Goal: Task Accomplishment & Management: Manage account settings

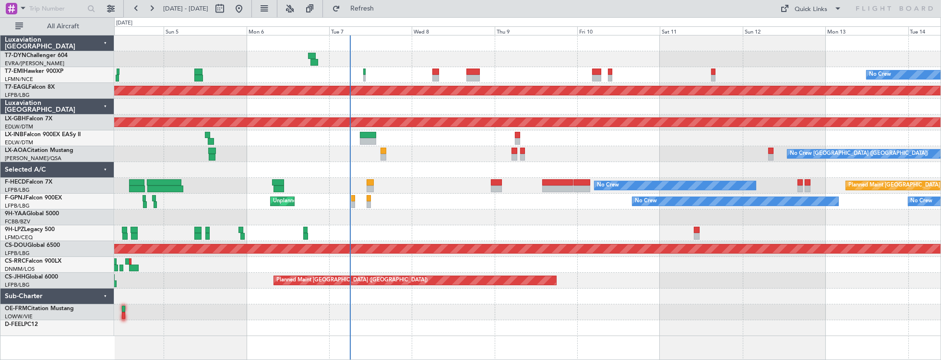
click at [427, 140] on div "No Crew Planned Maint [GEOGRAPHIC_DATA] (Al Maktoum Intl) Planned Maint Nurnber…" at bounding box center [527, 186] width 827 height 301
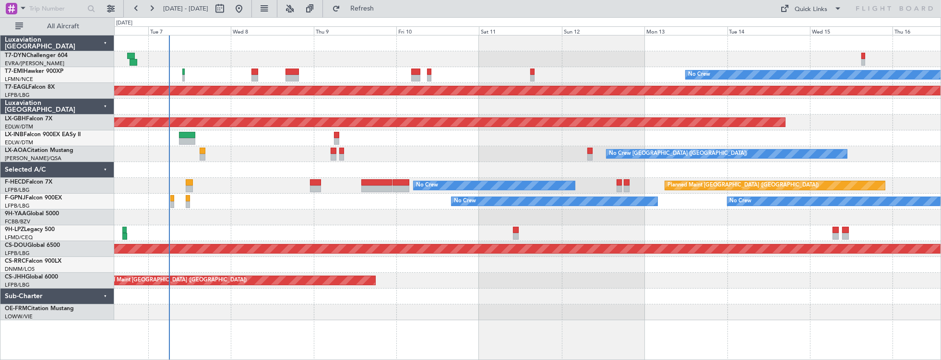
click at [246, 48] on div "No Crew Planned Maint [GEOGRAPHIC_DATA] (Al Maktoum Intl) Planned Maint Nurnber…" at bounding box center [527, 178] width 827 height 285
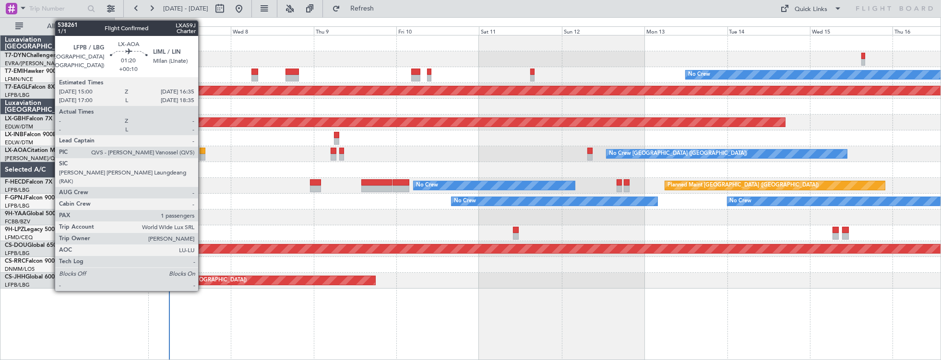
click at [203, 152] on div at bounding box center [203, 151] width 6 height 7
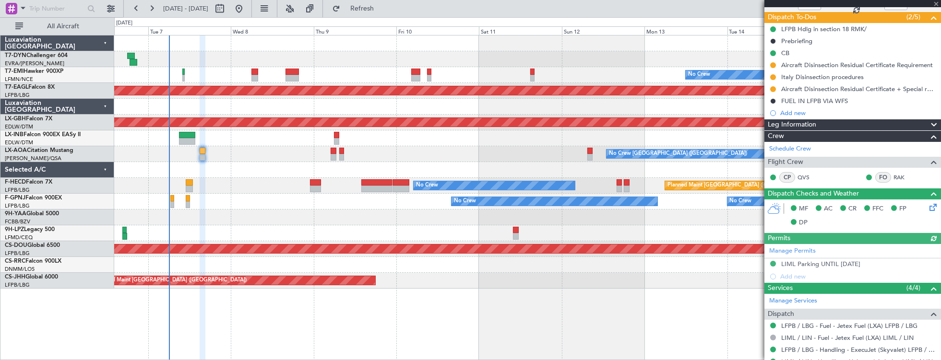
scroll to position [206, 0]
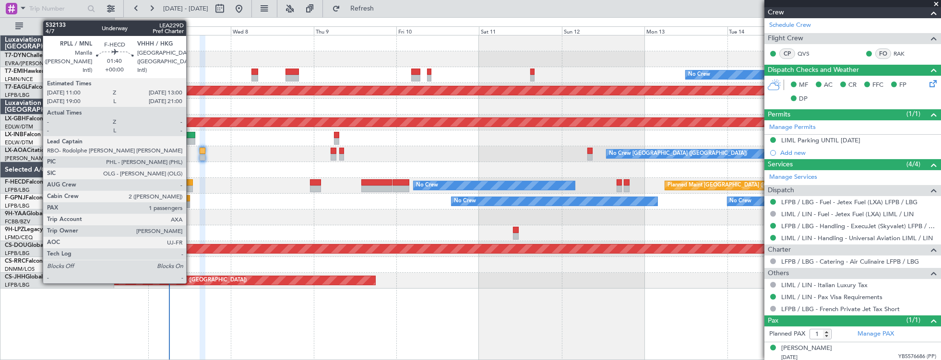
click at [191, 180] on div at bounding box center [189, 183] width 7 height 7
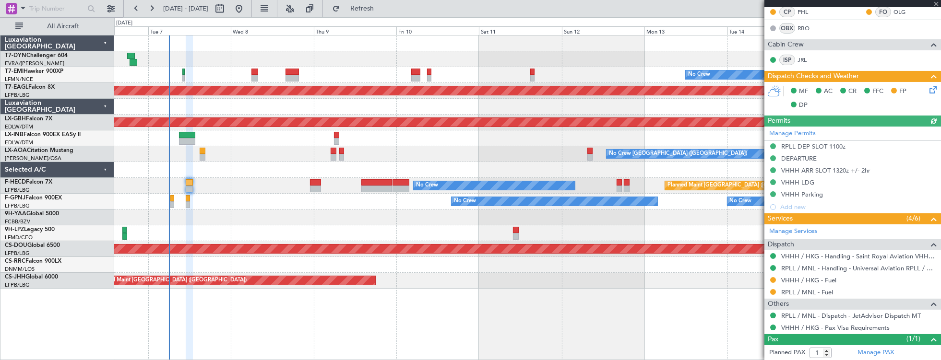
scroll to position [291, 0]
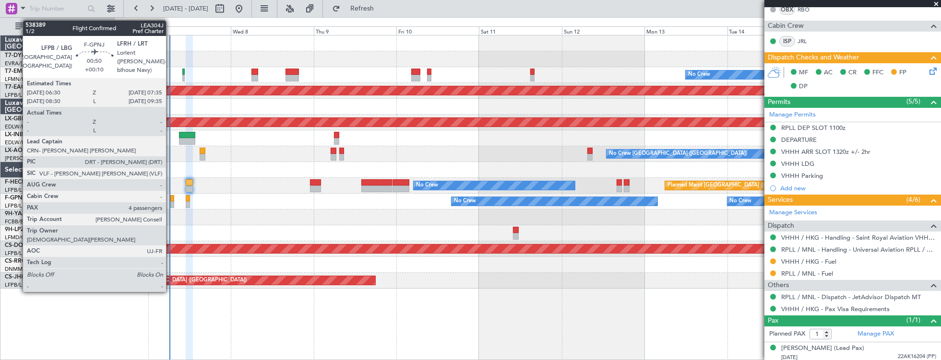
click at [171, 200] on div at bounding box center [172, 198] width 4 height 7
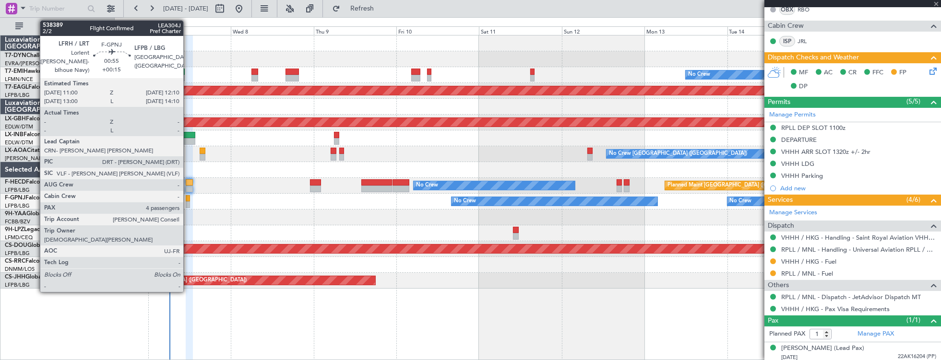
type input "+00:10"
type input "4"
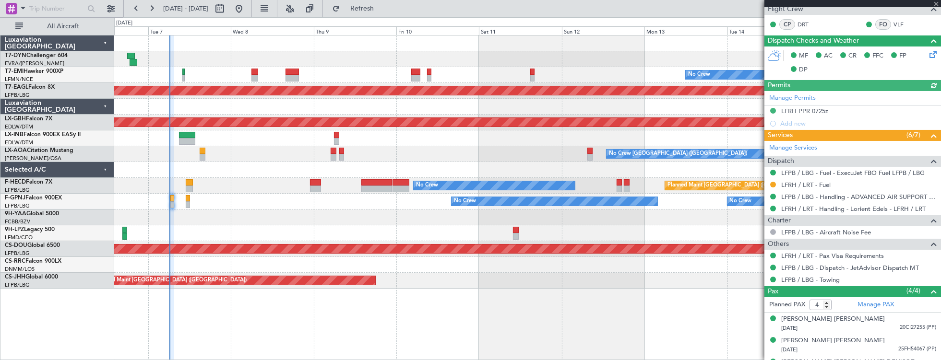
scroll to position [223, 0]
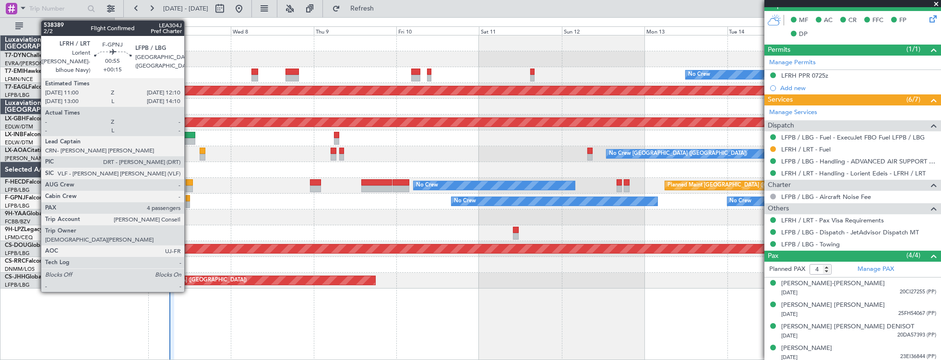
click at [188, 200] on div at bounding box center [188, 198] width 4 height 7
type input "+00:15"
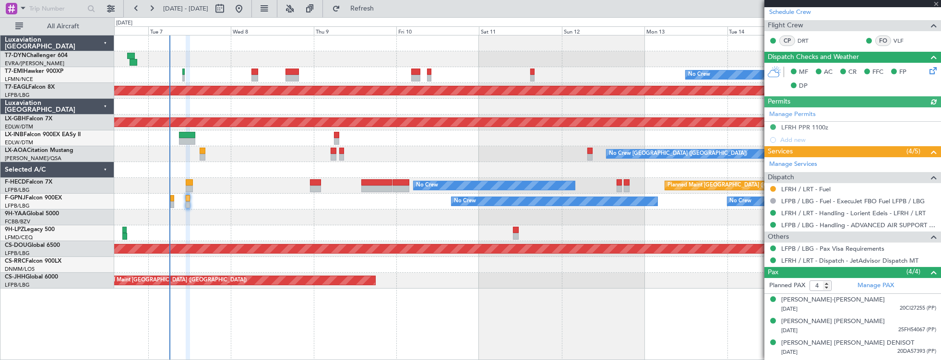
scroll to position [200, 0]
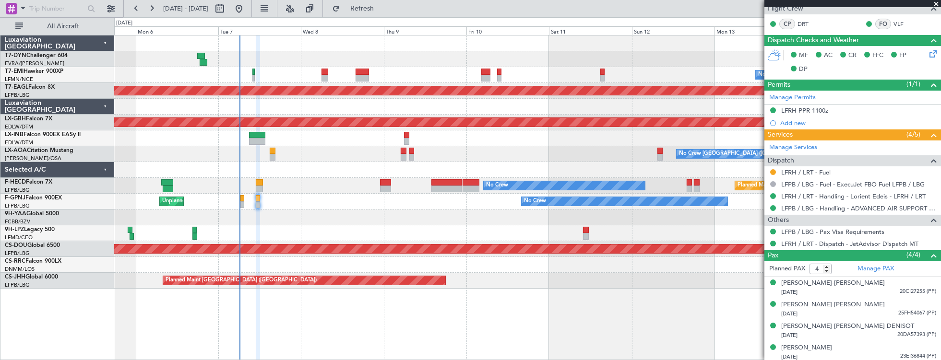
click at [415, 226] on div at bounding box center [527, 234] width 827 height 16
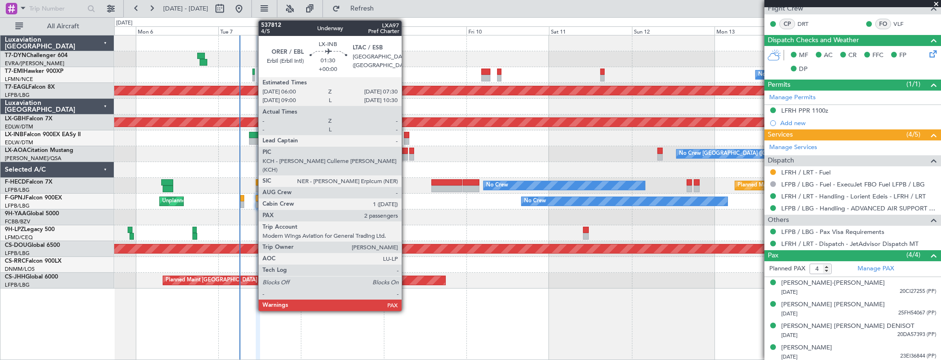
click at [407, 135] on div at bounding box center [406, 135] width 5 height 7
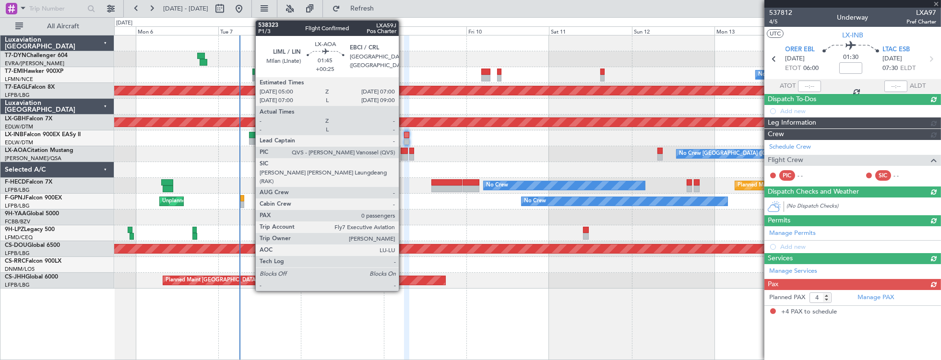
scroll to position [0, 0]
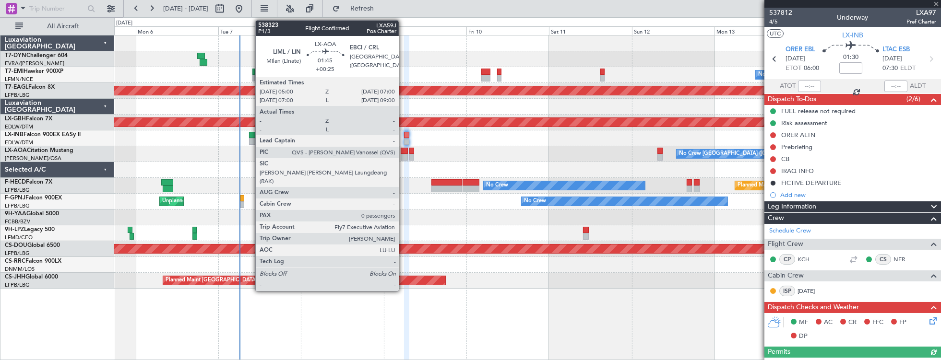
click at [404, 152] on div at bounding box center [404, 151] width 7 height 7
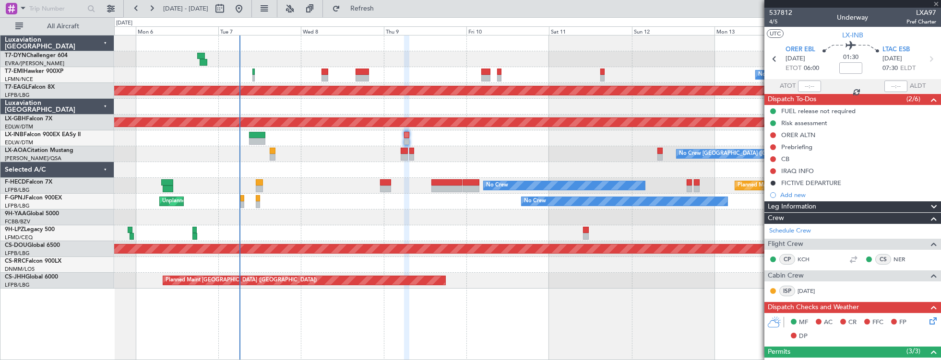
type input "+00:25"
type input "0"
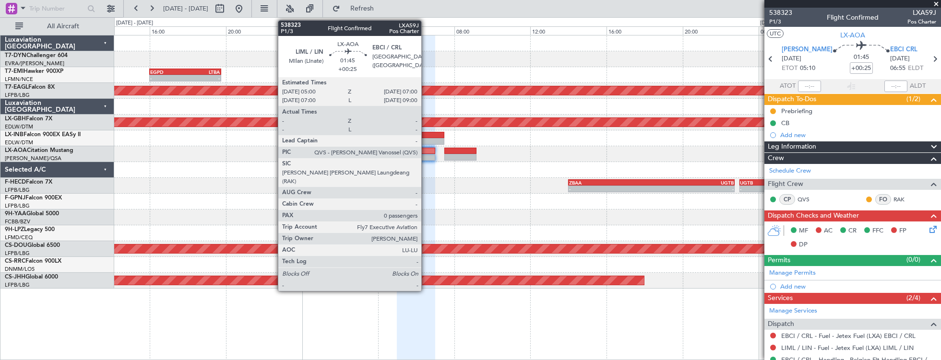
click at [426, 155] on div at bounding box center [416, 157] width 38 height 7
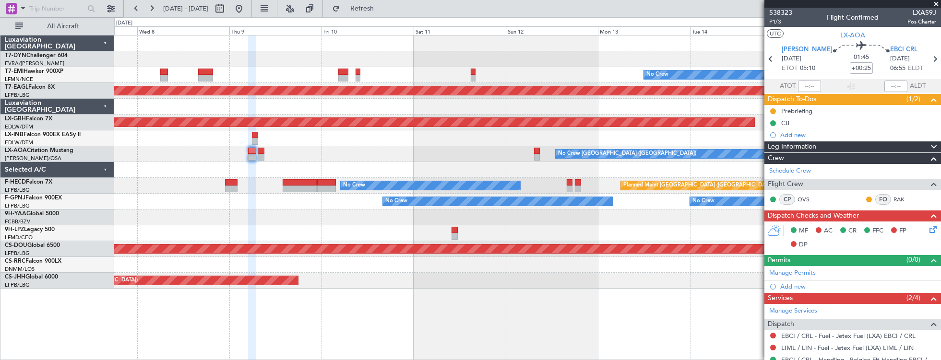
click at [238, 149] on div "No Crew Planned Maint Dubai (Al Maktoum Intl) Planned Maint Nurnberg No Crew Ch…" at bounding box center [527, 162] width 827 height 253
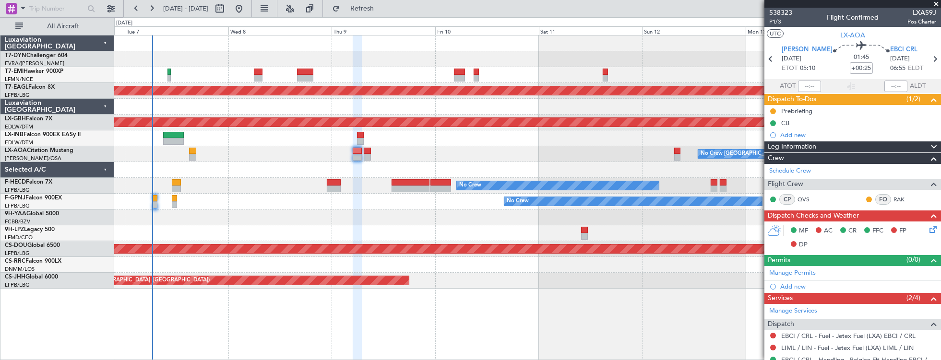
click at [354, 156] on div "No Crew [GEOGRAPHIC_DATA] ([GEOGRAPHIC_DATA])" at bounding box center [527, 154] width 827 height 16
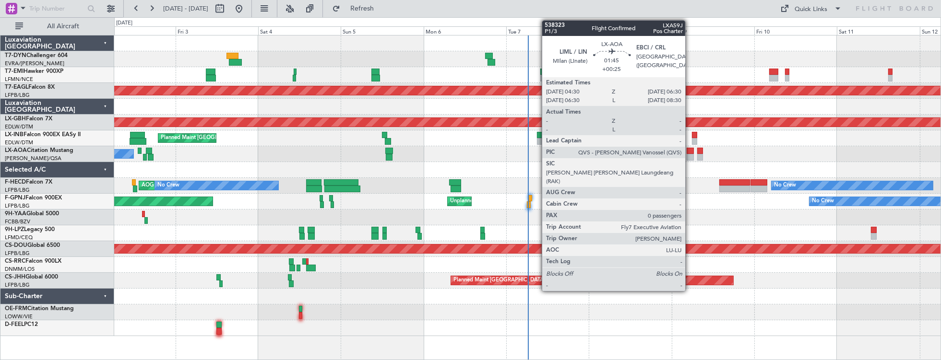
click at [690, 150] on div at bounding box center [690, 151] width 7 height 7
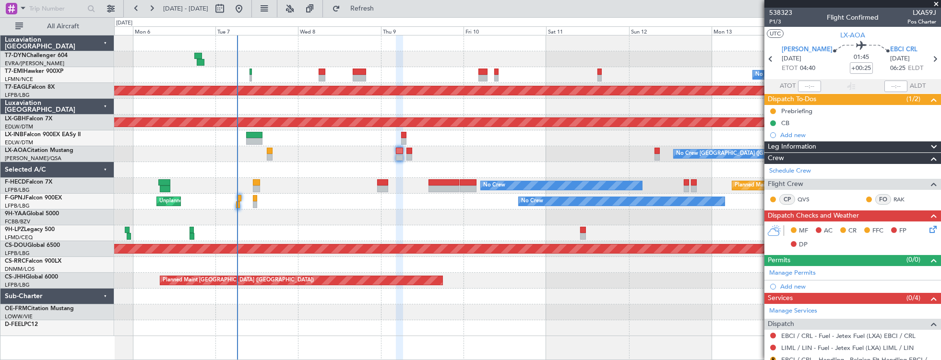
click at [375, 103] on div "No Crew Planned Maint [GEOGRAPHIC_DATA] (Al Maktoum Intl) Planned Maint Nurnber…" at bounding box center [527, 186] width 827 height 301
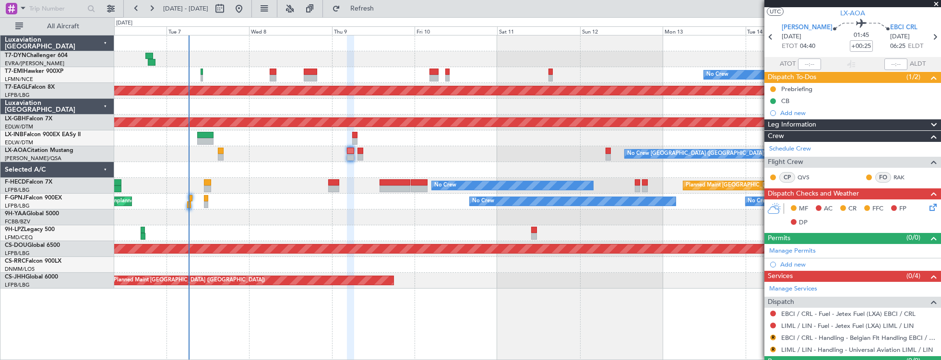
scroll to position [42, 0]
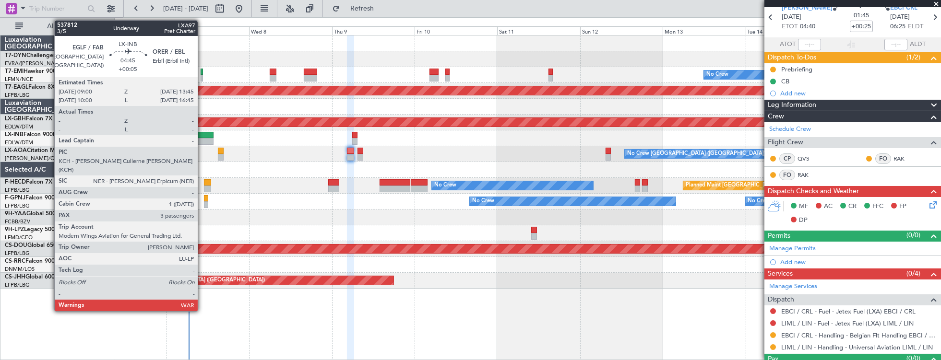
click at [203, 137] on div at bounding box center [205, 135] width 17 height 7
type input "+00:05"
type input "3"
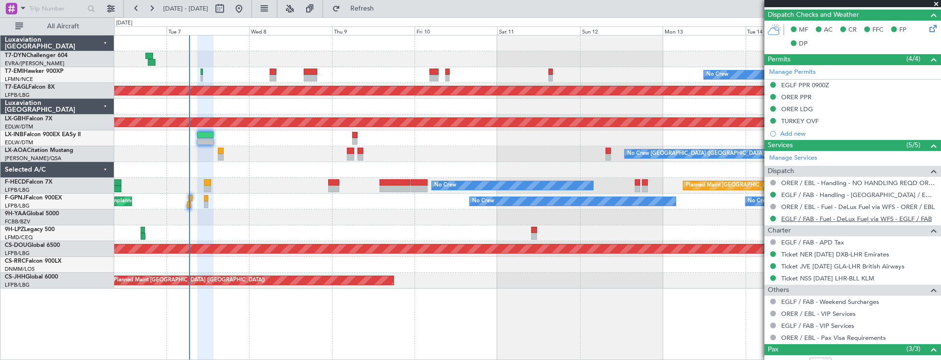
scroll to position [401, 0]
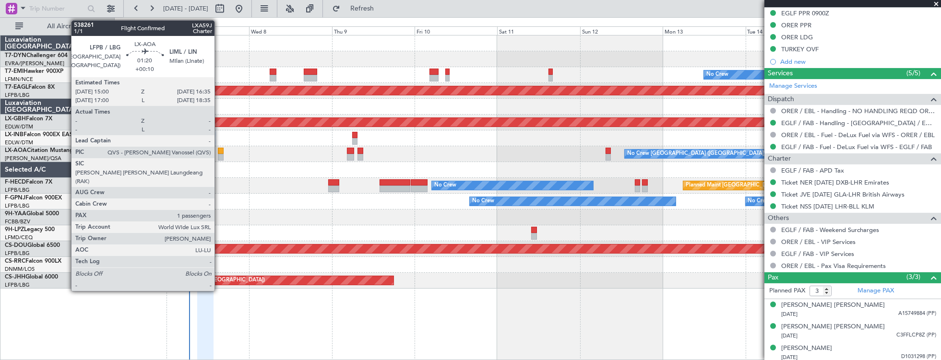
click at [219, 153] on div at bounding box center [221, 151] width 6 height 7
type input "+00:10"
type input "1"
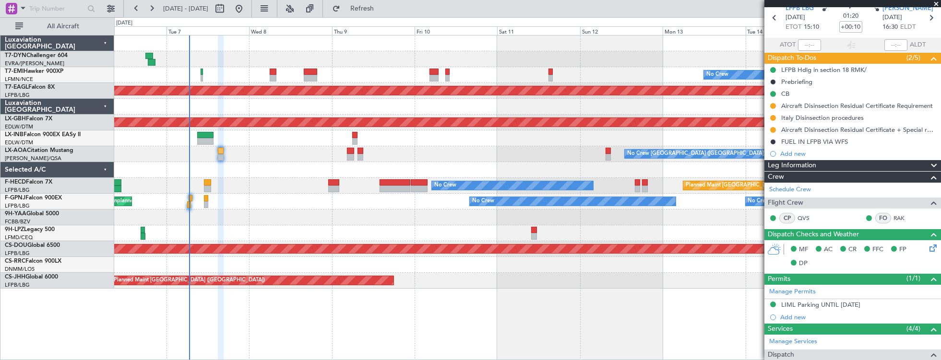
scroll to position [0, 0]
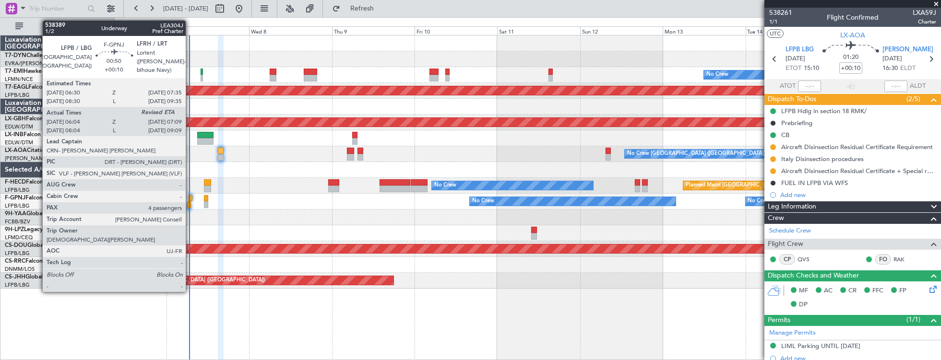
click at [191, 199] on div at bounding box center [191, 198] width 4 height 7
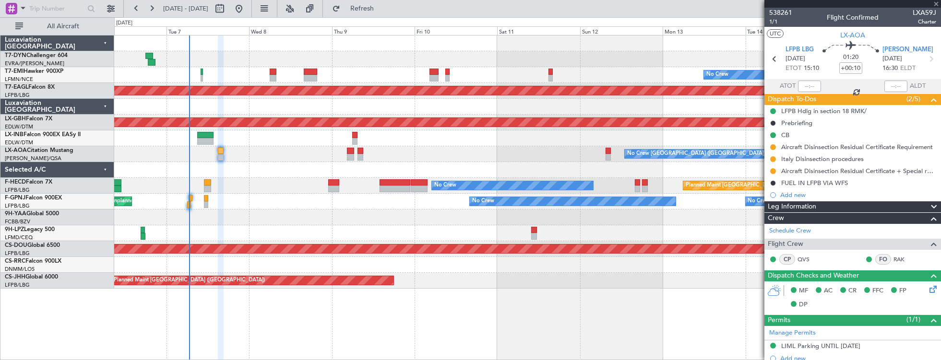
type input "06:14"
type input "4"
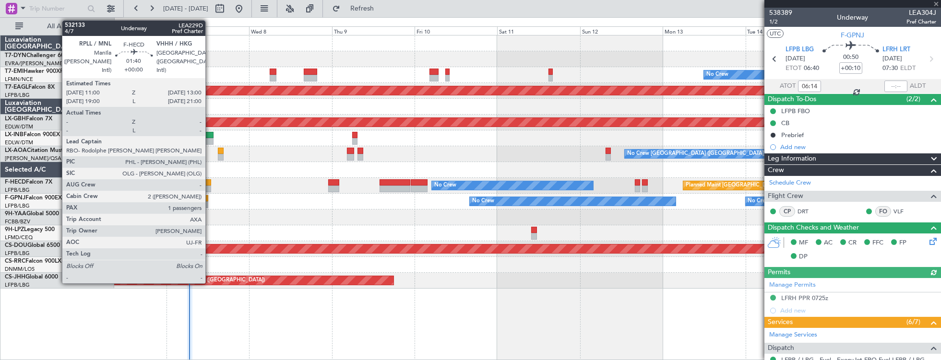
click at [210, 181] on div at bounding box center [207, 183] width 7 height 7
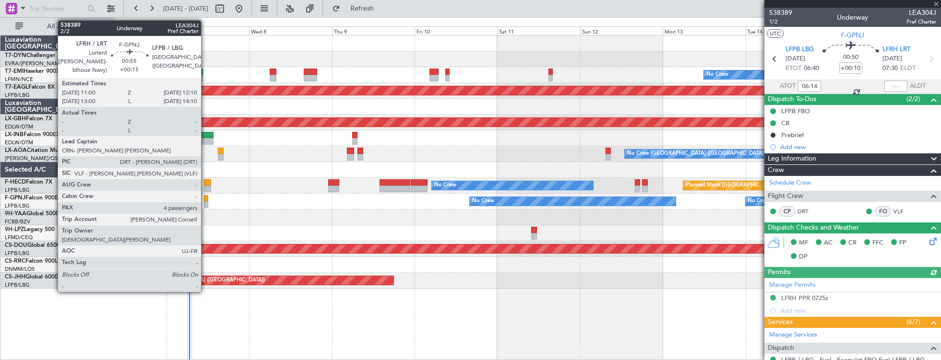
type input "1"
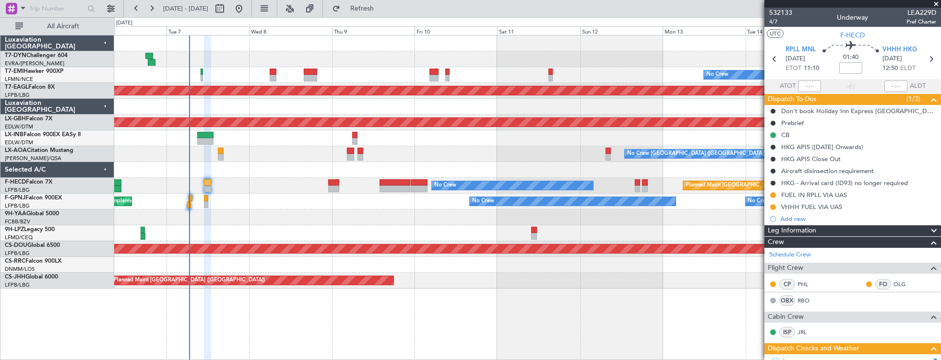
click at [245, 210] on div at bounding box center [527, 218] width 827 height 16
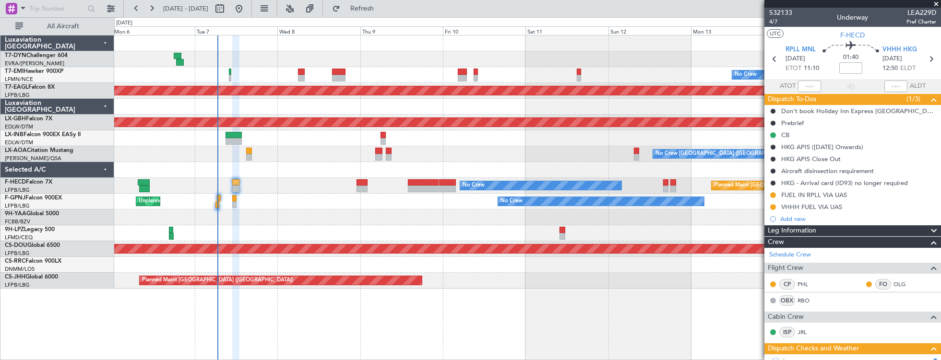
click at [519, 75] on div "No Crew" at bounding box center [527, 75] width 827 height 16
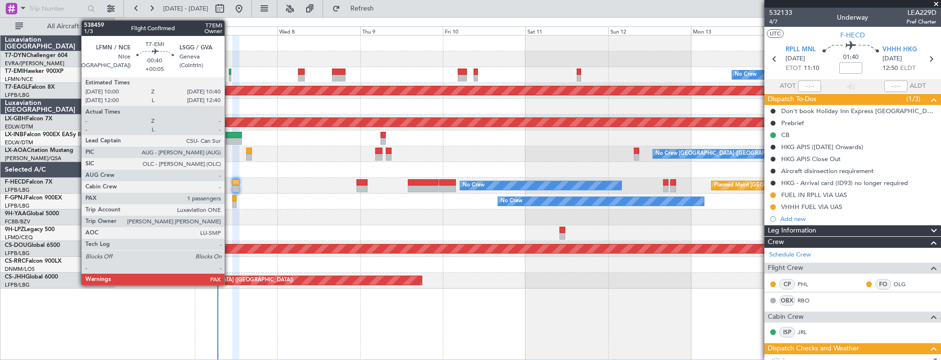
click at [229, 75] on div at bounding box center [230, 78] width 2 height 7
type input "+00:05"
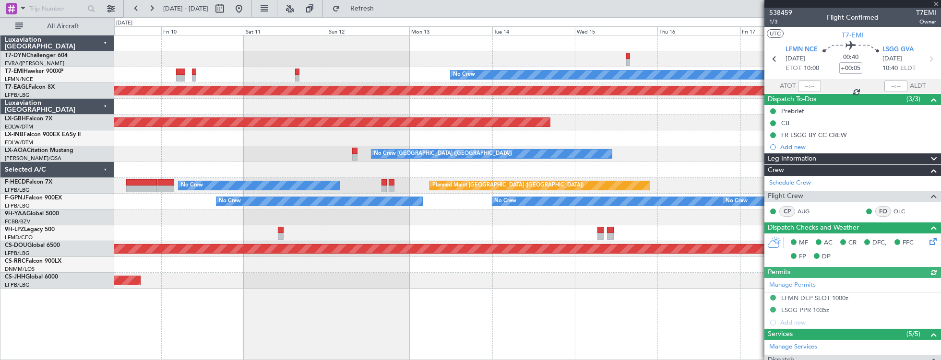
click at [125, 39] on div "No Crew Planned Maint Dubai (Al Maktoum Intl) Planned Maint Nurnberg No Crew Ch…" at bounding box center [527, 162] width 827 height 253
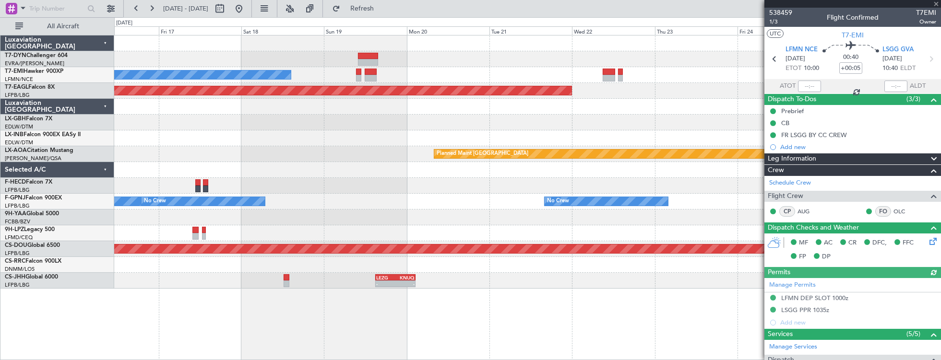
click at [100, 17] on fb-flight-board "06 Oct 2025 - 16 Oct 2025 Refresh Quick Links All Aircraft No Crew Planned Main…" at bounding box center [470, 183] width 941 height 353
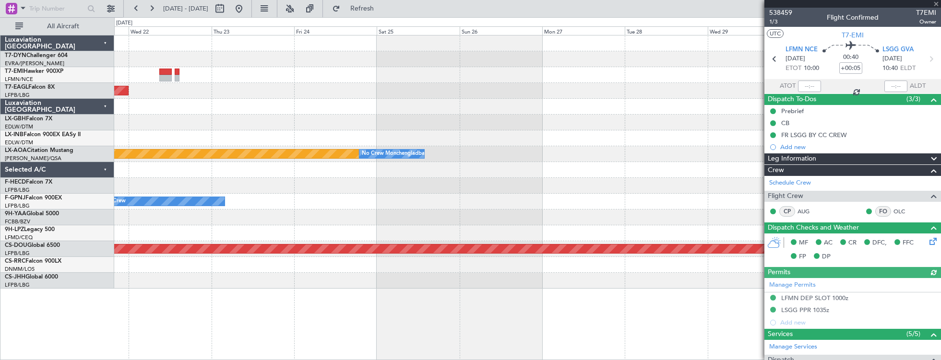
click at [220, 54] on div "Planned Maint Dubai (Al Maktoum Intl) Planned Maint Monchengladbach No Crew Mon…" at bounding box center [527, 162] width 827 height 253
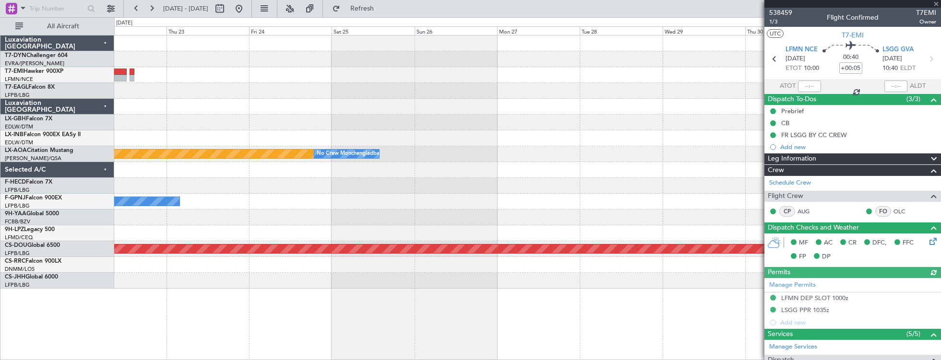
click at [178, 69] on div "Planned Maint Dubai (Al Maktoum Intl) Planned Maint Monchengladbach No Crew Mon…" at bounding box center [527, 162] width 827 height 253
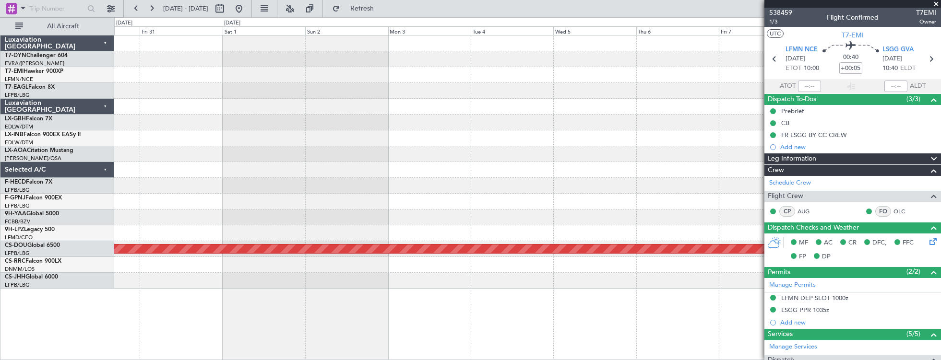
click at [271, 53] on div "Planned Maint London ([GEOGRAPHIC_DATA])" at bounding box center [527, 162] width 827 height 253
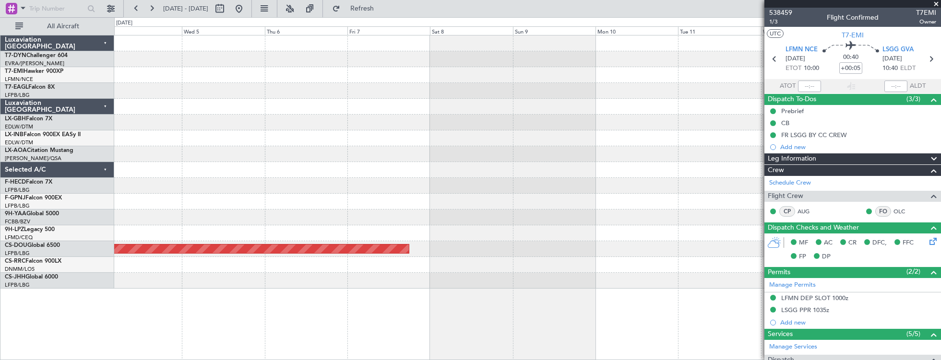
click at [251, 72] on div at bounding box center [527, 75] width 827 height 16
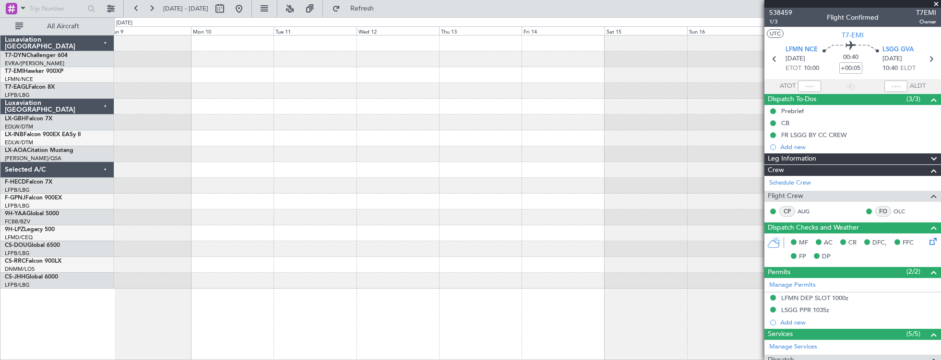
click at [272, 77] on div at bounding box center [527, 75] width 827 height 16
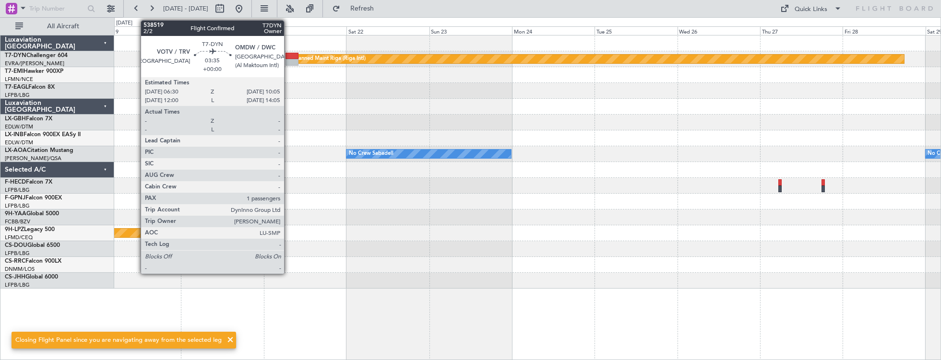
click at [289, 55] on div at bounding box center [292, 56] width 12 height 7
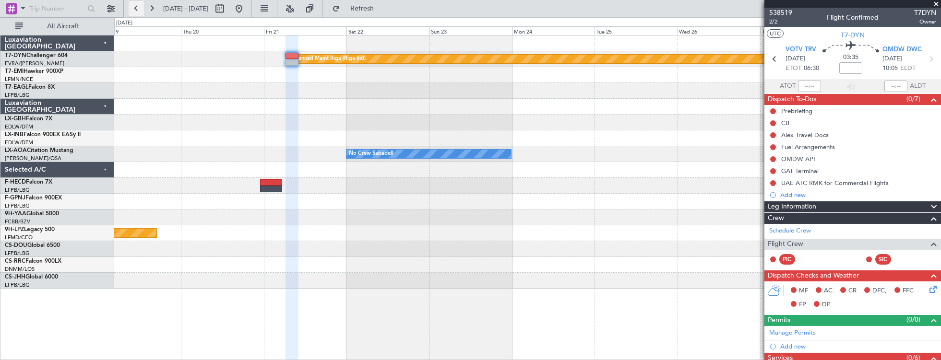
click at [138, 5] on button at bounding box center [136, 8] width 15 height 15
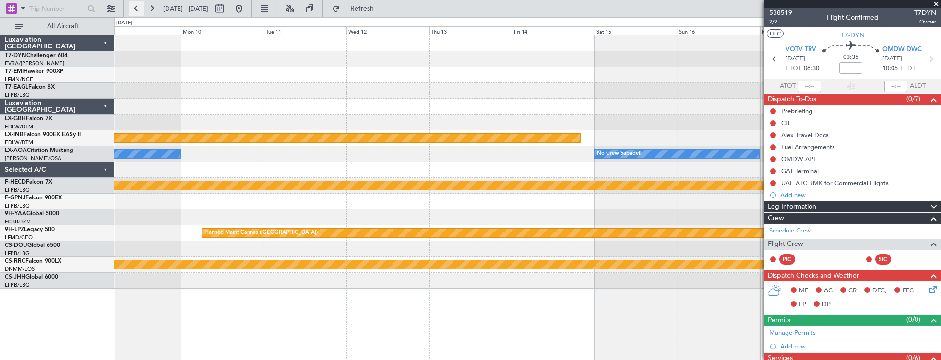
click at [138, 5] on button at bounding box center [136, 8] width 15 height 15
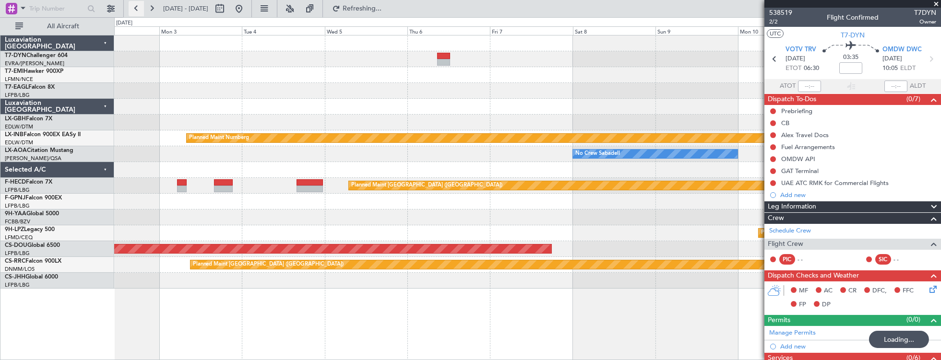
click at [138, 5] on button at bounding box center [136, 8] width 15 height 15
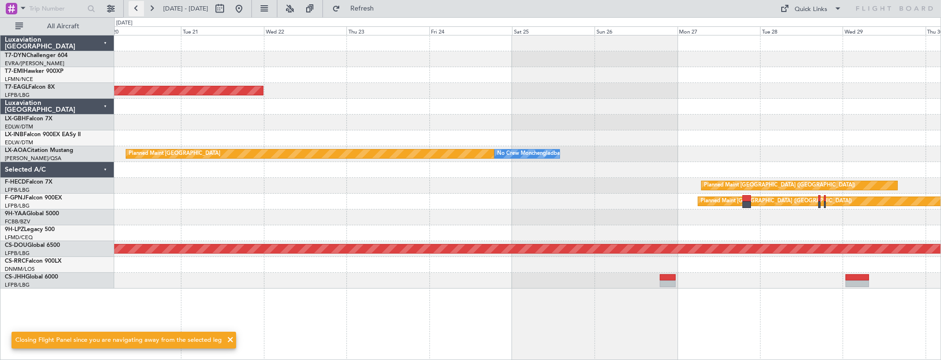
click at [138, 5] on button at bounding box center [136, 8] width 15 height 15
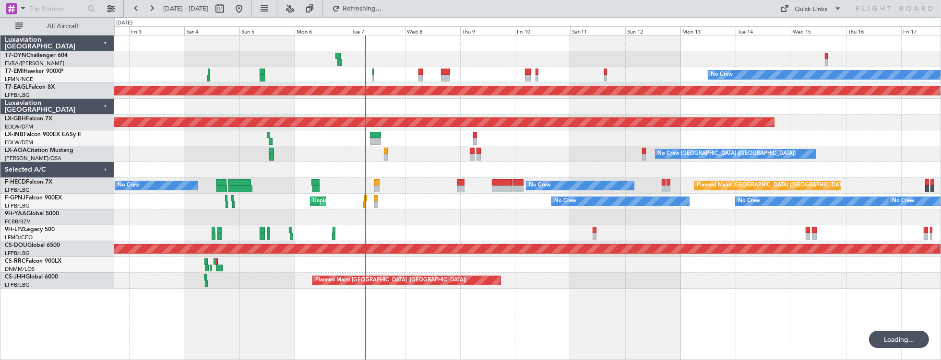
click at [552, 152] on div "No Crew Charleroi (Brussels South) Planned Maint Monchengladbach" at bounding box center [527, 154] width 827 height 16
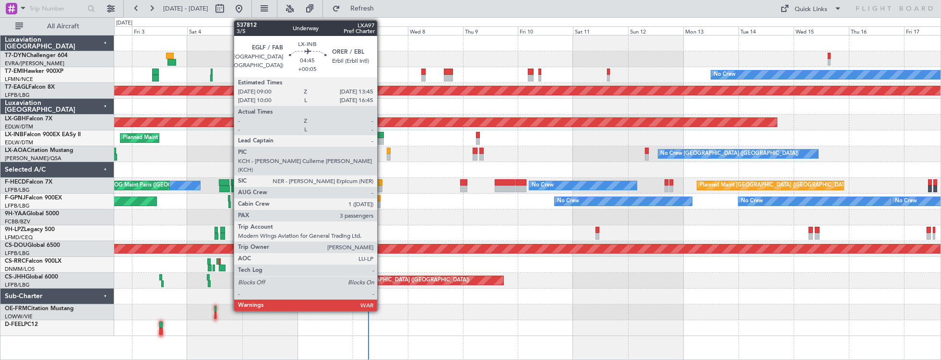
click at [382, 135] on div at bounding box center [378, 135] width 11 height 7
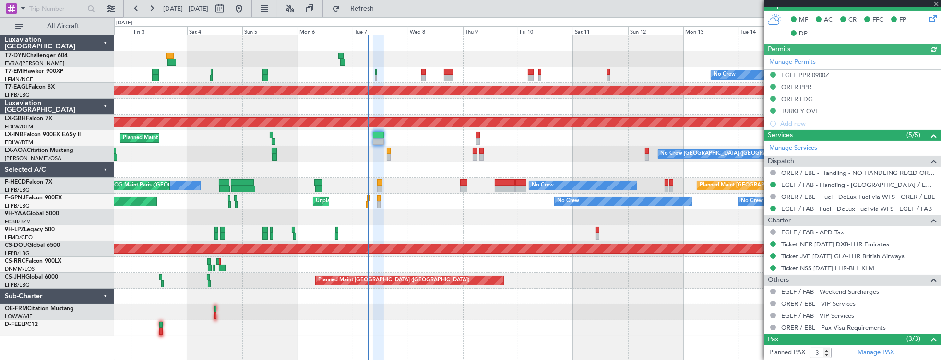
scroll to position [356, 0]
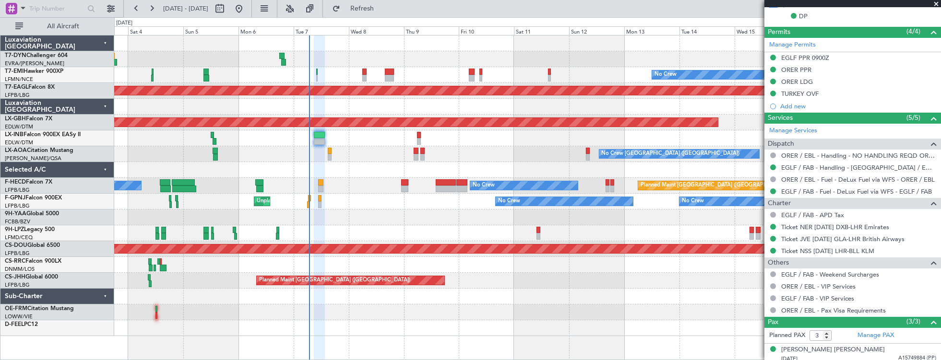
click at [329, 130] on div "No Crew Planned Maint Dubai (Al Maktoum Intl) Planned Maint Nurnberg Planned Ma…" at bounding box center [527, 186] width 827 height 301
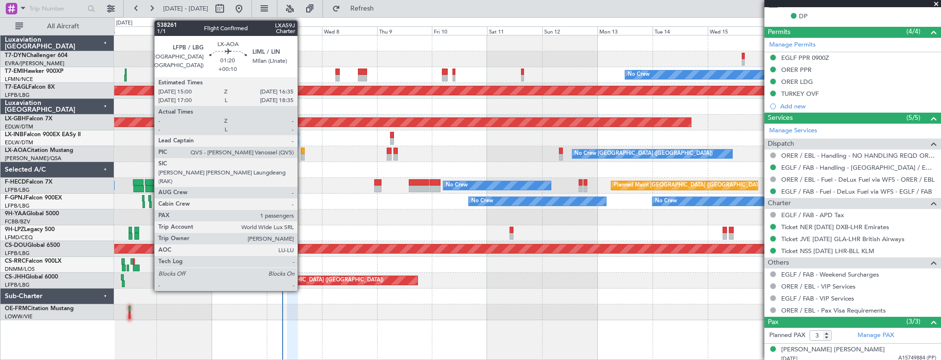
click at [302, 150] on div at bounding box center [303, 151] width 4 height 7
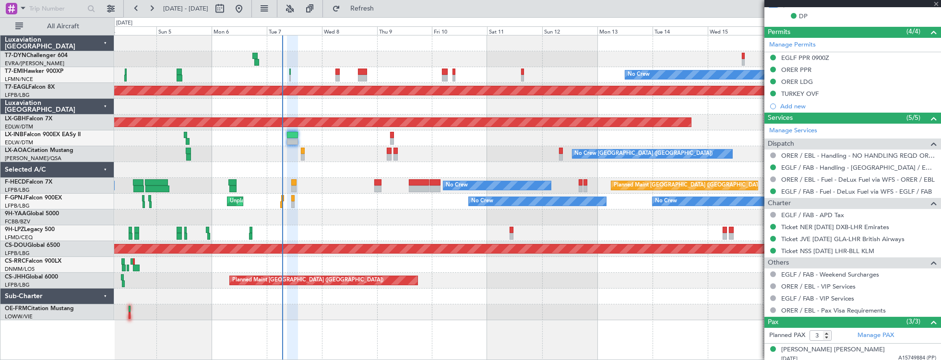
type input "+00:10"
type input "1"
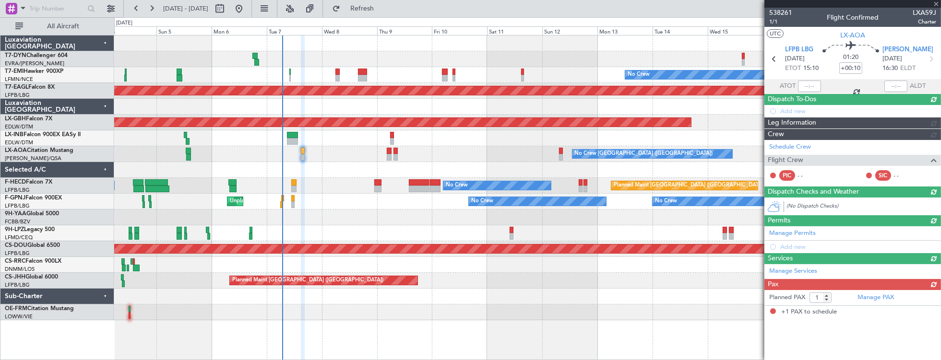
scroll to position [0, 0]
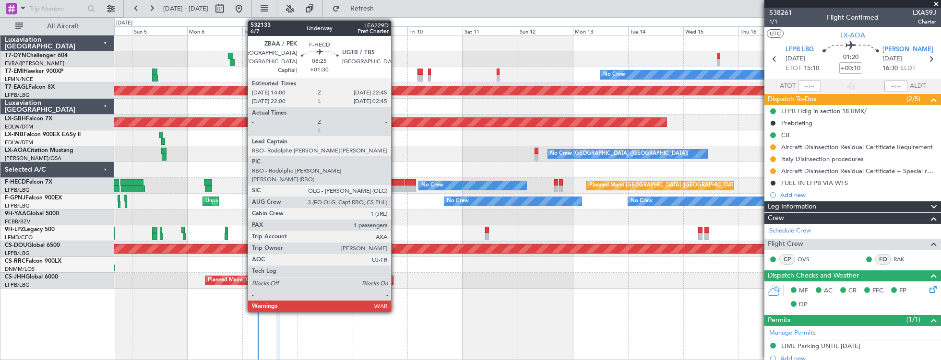
click at [396, 186] on div at bounding box center [394, 189] width 20 height 7
type input "+01:30"
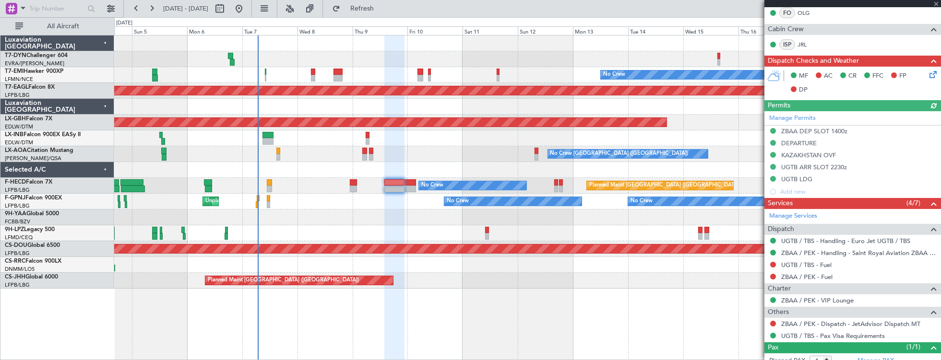
scroll to position [242, 0]
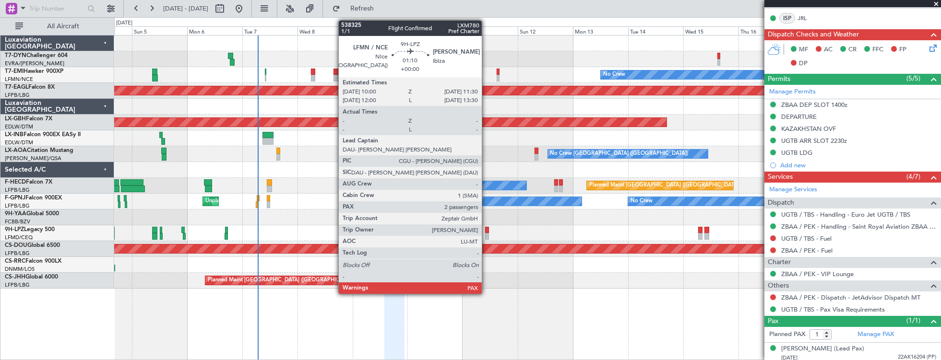
click at [487, 232] on div at bounding box center [487, 230] width 4 height 7
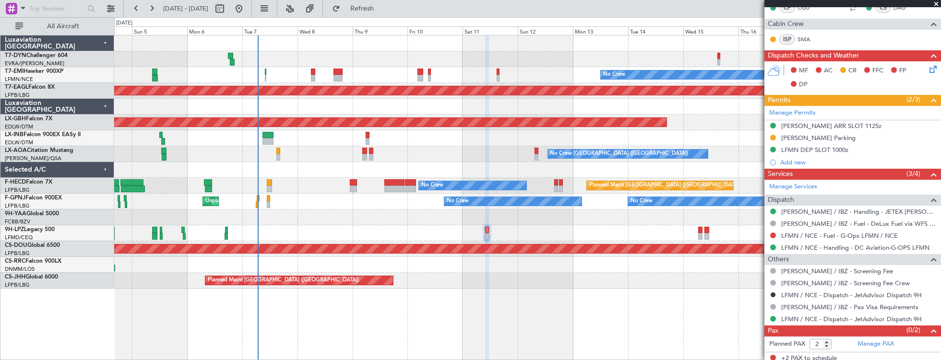
scroll to position [193, 0]
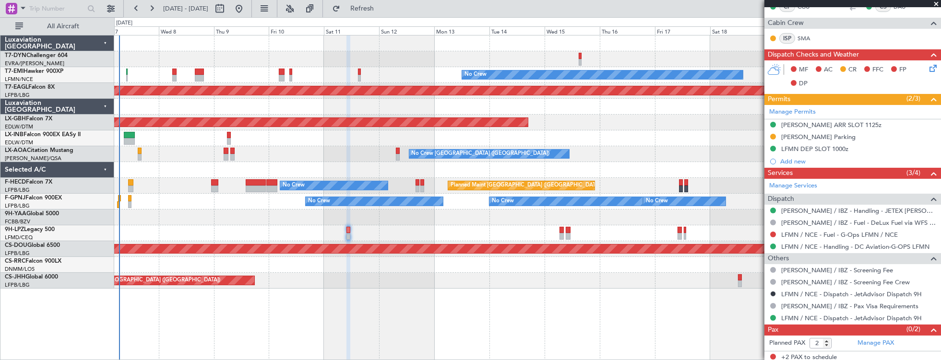
click at [391, 218] on div at bounding box center [527, 218] width 827 height 16
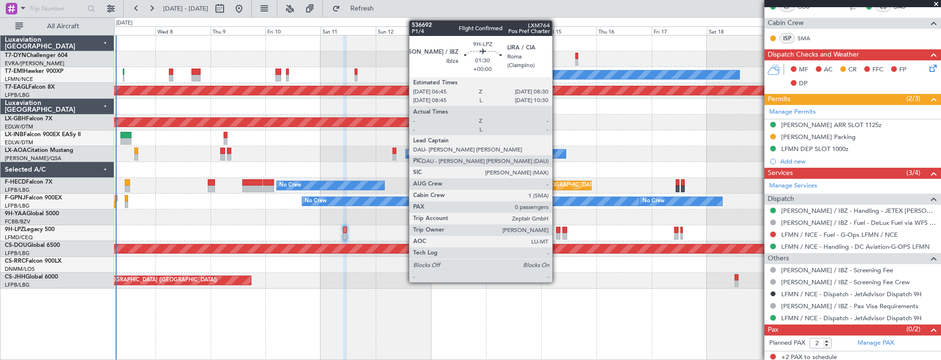
click at [557, 233] on div at bounding box center [558, 236] width 4 height 7
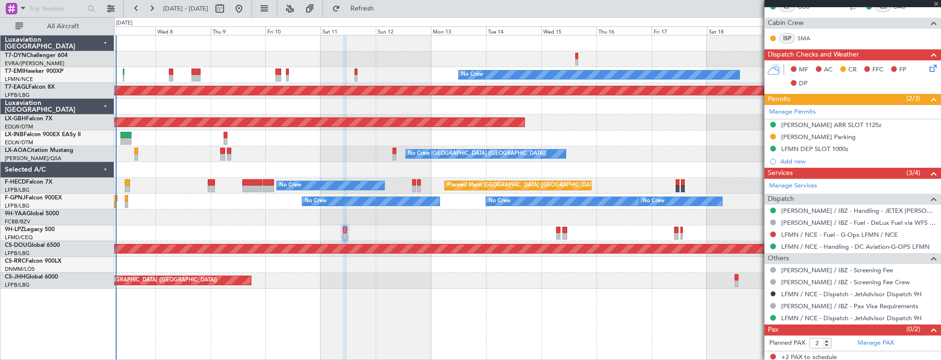
type input "0"
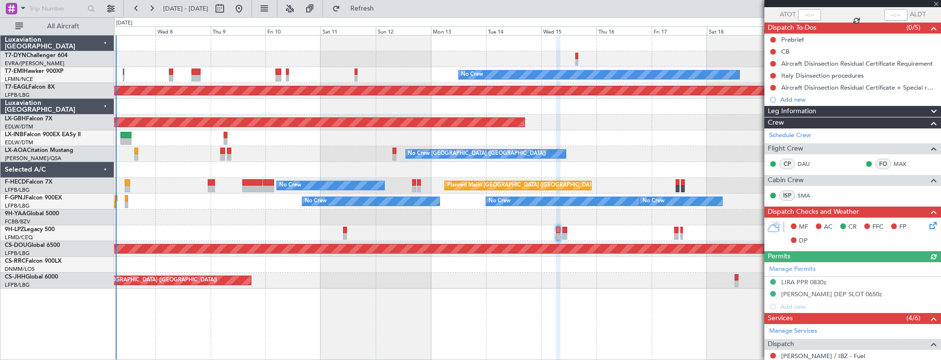
scroll to position [43, 0]
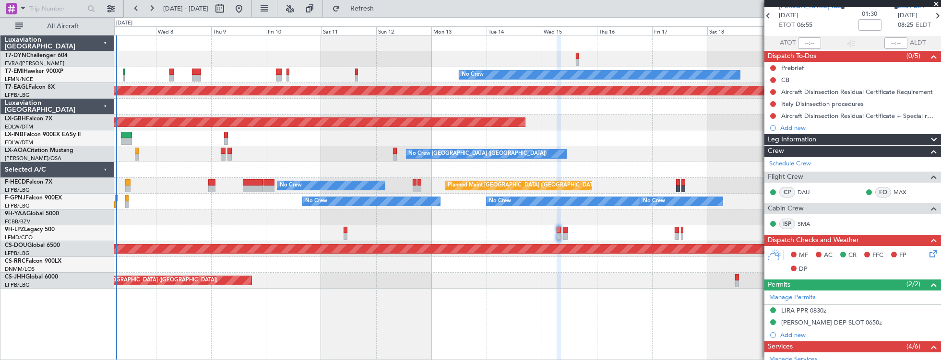
click at [275, 150] on div "No Crew Charleroi (Brussels South) Planned Maint Monchengladbach No Crew Monche…" at bounding box center [527, 154] width 827 height 16
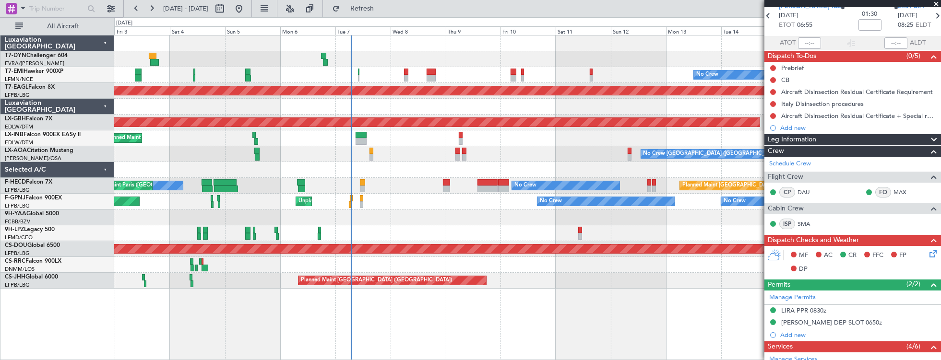
click at [410, 160] on div "No Crew Planned Maint Dubai (Al Maktoum Intl) Planned Maint Nurnberg Planned Ma…" at bounding box center [527, 162] width 827 height 253
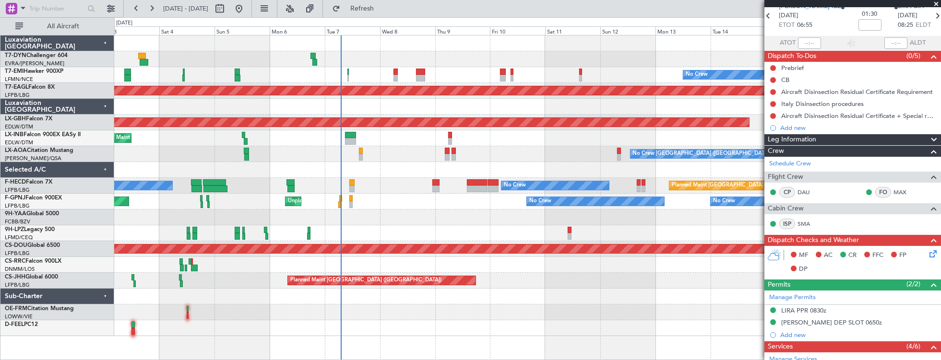
click at [382, 158] on div "No Crew Charleroi (Brussels South) No Crew Antwerp (Deurne) Planned Maint Monch…" at bounding box center [527, 154] width 827 height 16
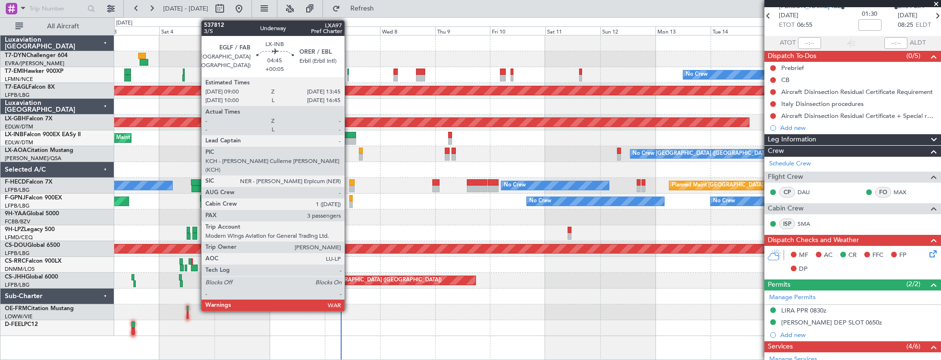
click at [349, 138] on div at bounding box center [350, 141] width 11 height 7
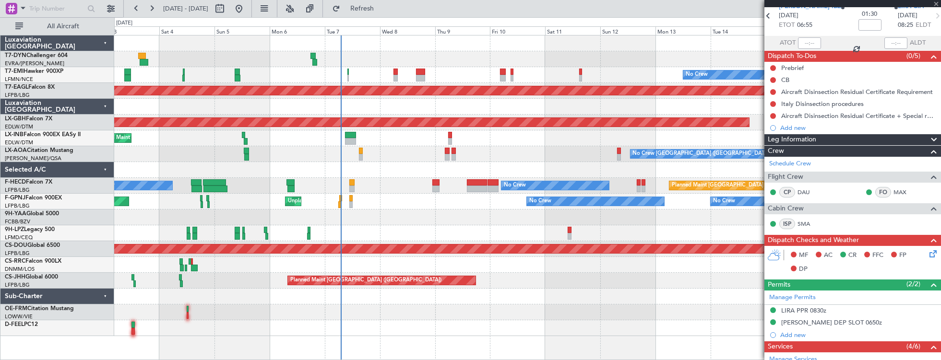
type input "+00:05"
type input "3"
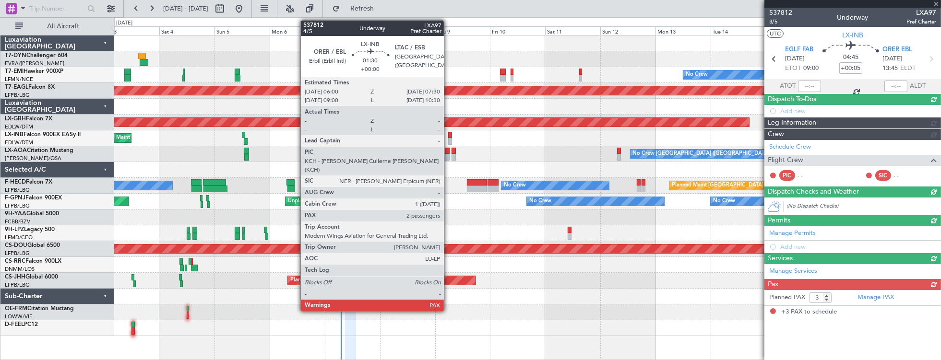
scroll to position [0, 0]
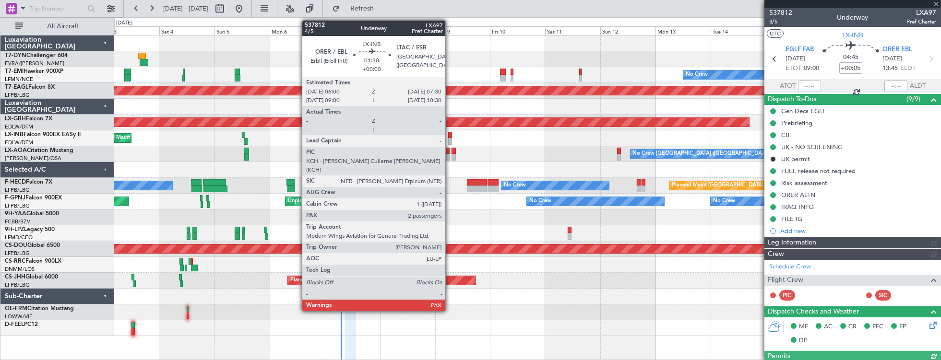
click at [450, 136] on div at bounding box center [450, 135] width 4 height 7
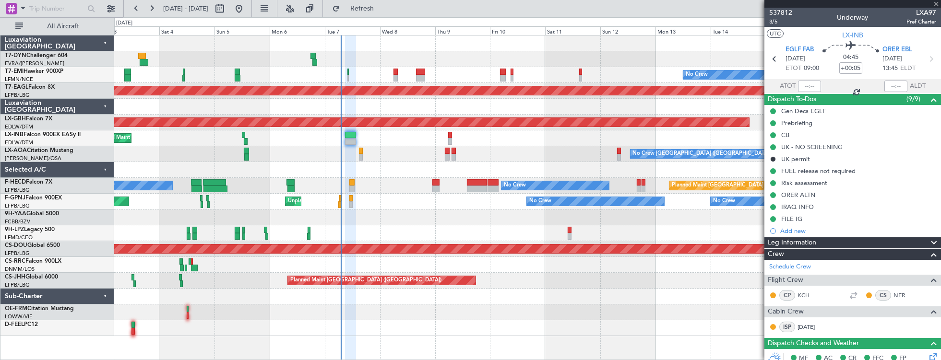
type input "4"
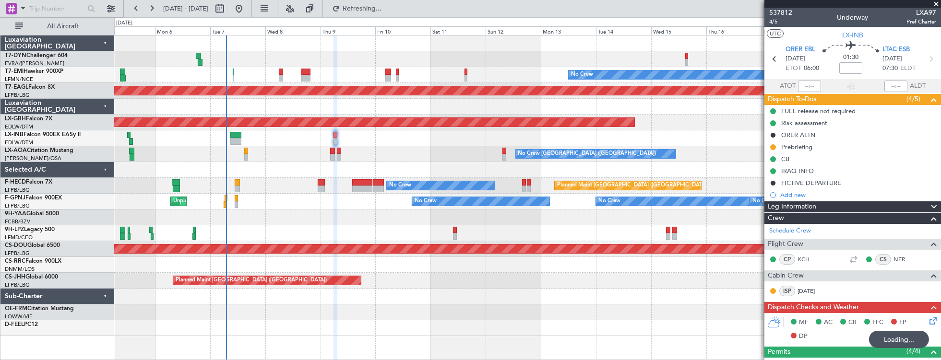
click at [468, 274] on div "No Crew Planned Maint Dubai (Al Maktoum Intl) Planned Maint Nurnberg Planned Ma…" at bounding box center [527, 186] width 827 height 301
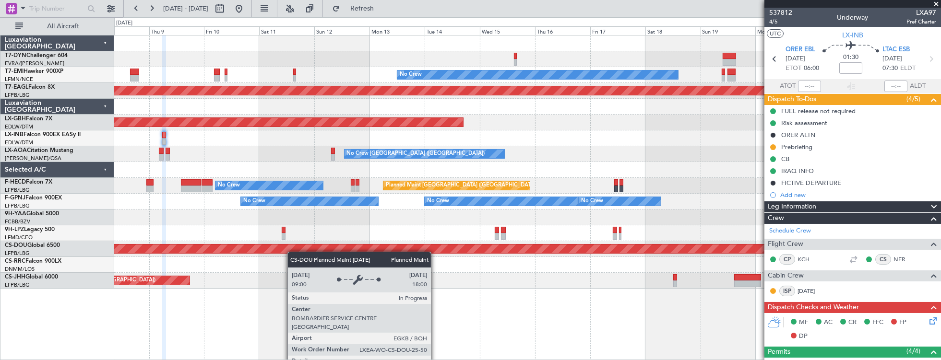
click at [237, 248] on div "No Crew Planned Maint Dubai (Al Maktoum Intl) Planned Maint Nurnberg No Crew Ch…" at bounding box center [527, 198] width 827 height 326
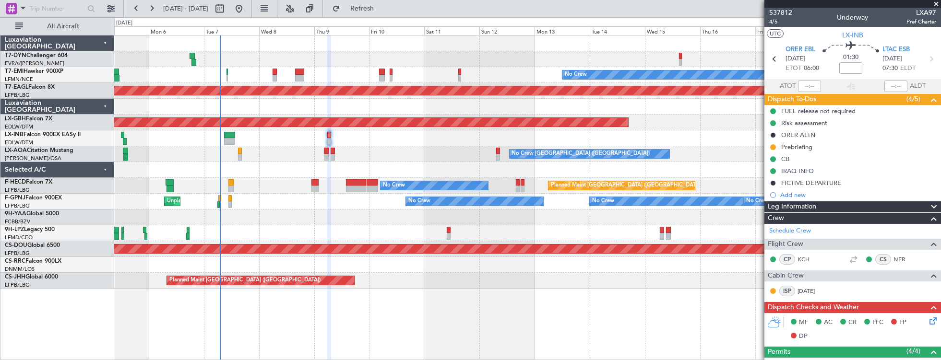
click at [278, 179] on div "No Crew Planned Maint Dubai (Al Maktoum Intl) Planned Maint Nurnberg Planned Ma…" at bounding box center [527, 162] width 827 height 253
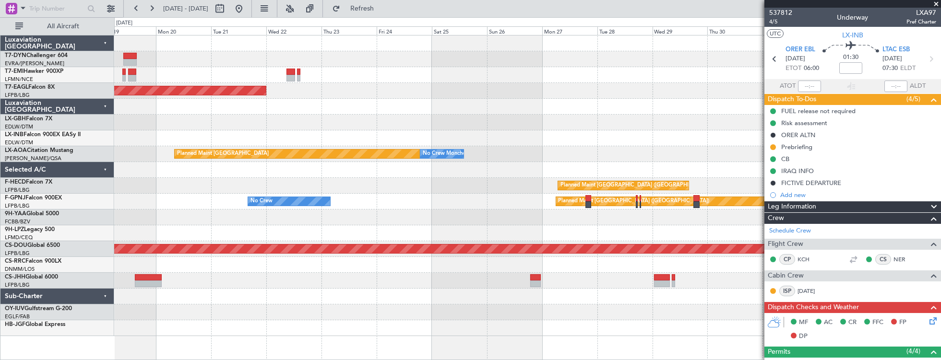
click at [497, 111] on div "No Crew Planned Maint Dubai (Al Maktoum Intl) Planned Maint Nurnberg No Crew Sa…" at bounding box center [527, 186] width 827 height 301
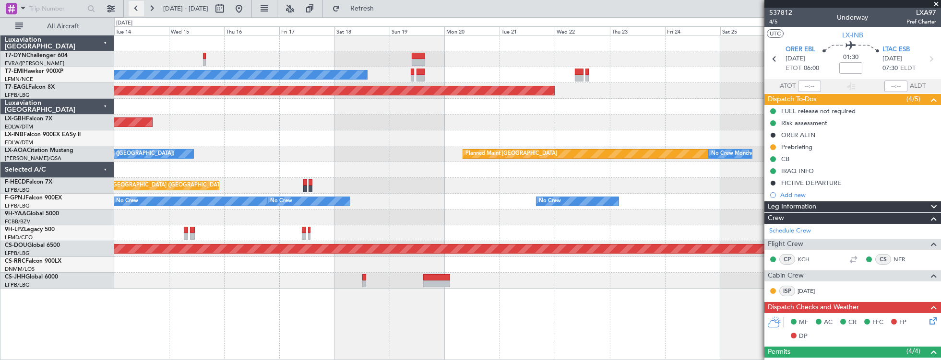
click at [132, 9] on button at bounding box center [136, 8] width 15 height 15
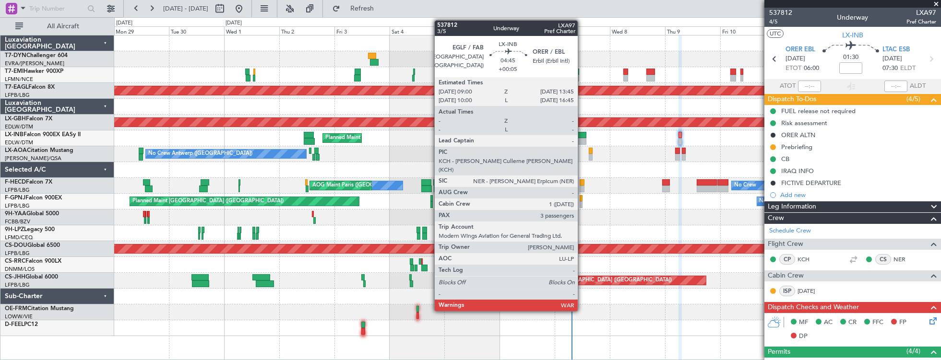
click at [583, 136] on div at bounding box center [580, 135] width 11 height 7
type input "+00:05"
type input "3"
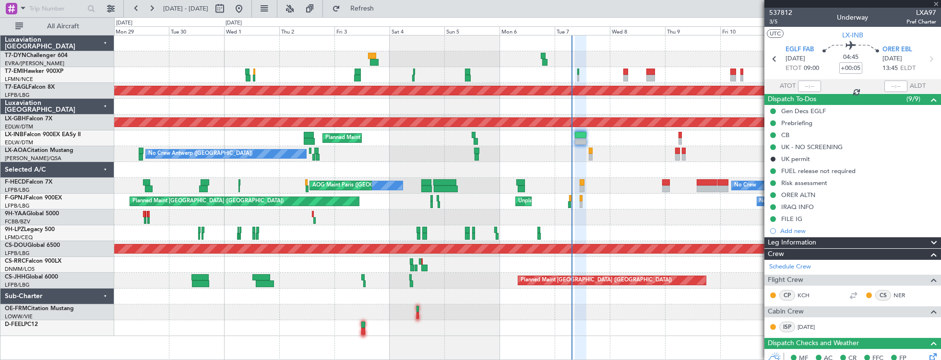
click at [327, 109] on div "No Crew Planned Maint Dubai (Al Maktoum Intl) Planned Maint Nurnberg Planned Ma…" at bounding box center [527, 186] width 827 height 301
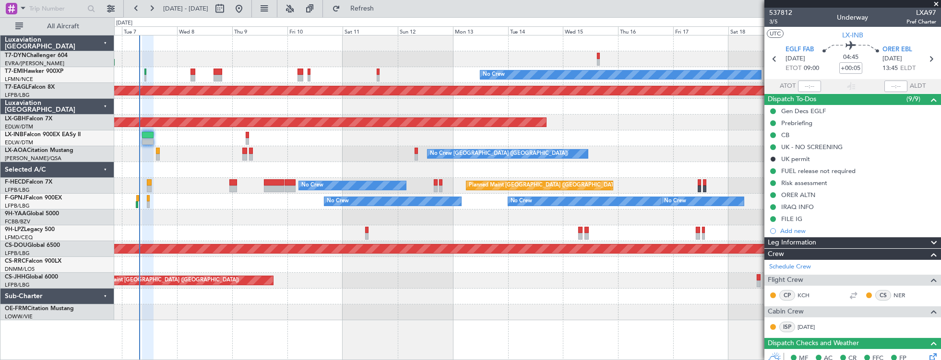
click at [311, 129] on div "No Crew Planned Maint Dubai (Al Maktoum Intl) Planned Maint Nurnberg Planned Ma…" at bounding box center [527, 178] width 827 height 285
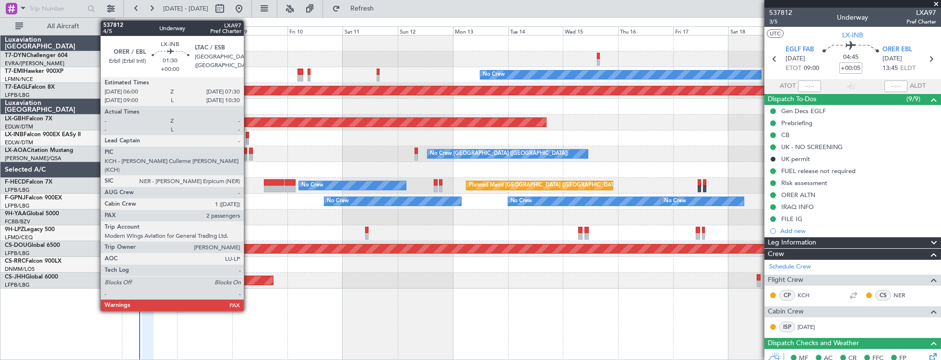
click at [249, 135] on div at bounding box center [248, 135] width 4 height 7
type input "4"
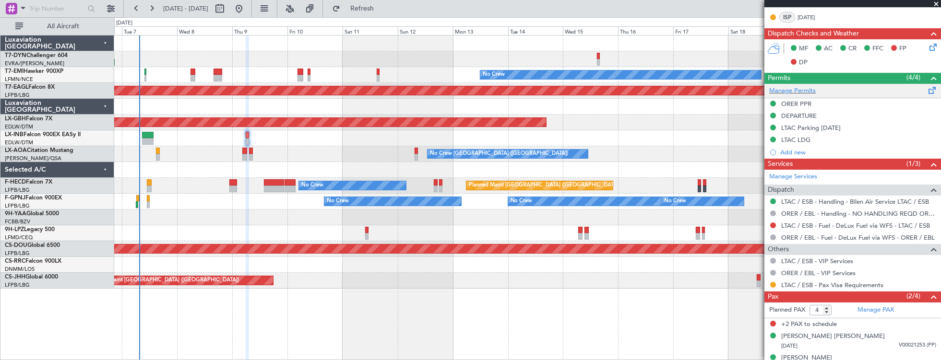
scroll to position [284, 0]
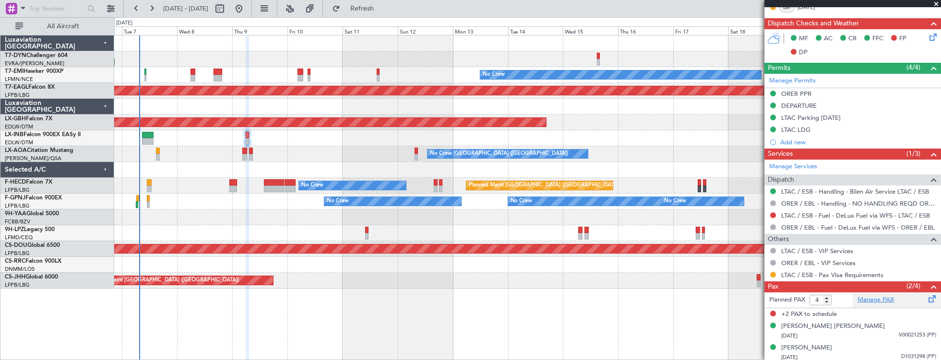
click at [873, 299] on link "Manage PAX" at bounding box center [876, 301] width 36 height 10
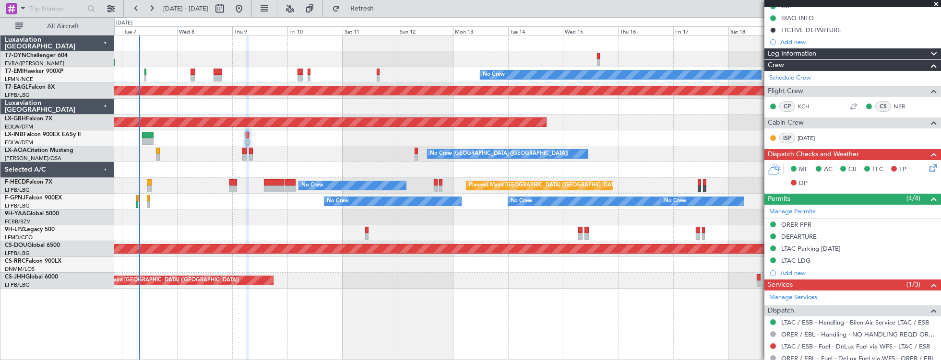
click at [838, 32] on ul "FUEL release not required Risk assessment ORER ALTN Prebriefing CB IRAQ INFO FI…" at bounding box center [853, 0] width 177 height 96
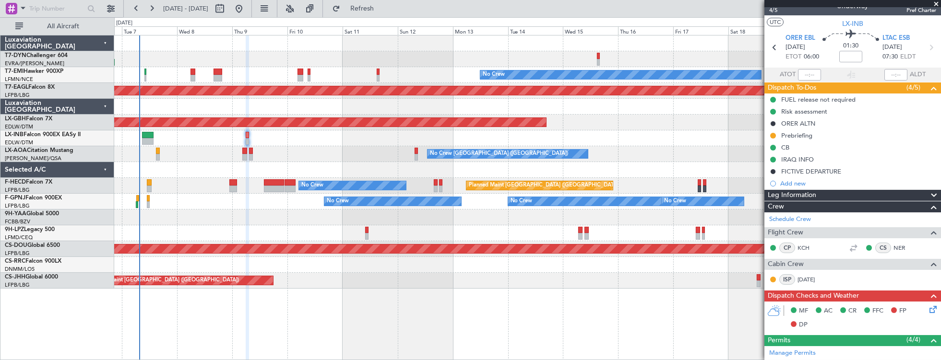
scroll to position [0, 0]
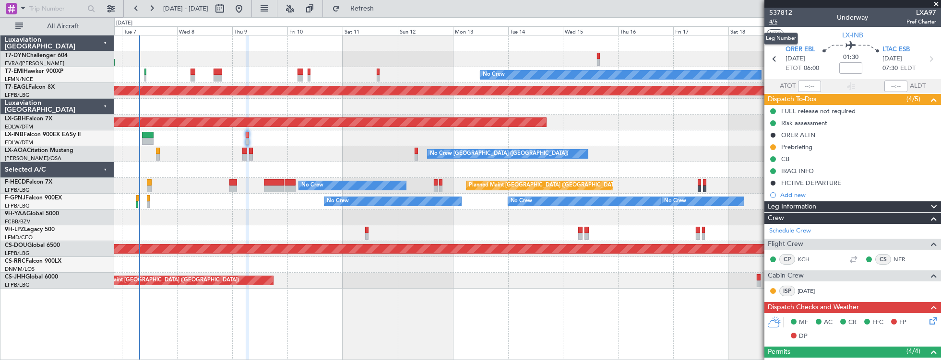
click at [770, 20] on span "4/5" at bounding box center [780, 22] width 23 height 8
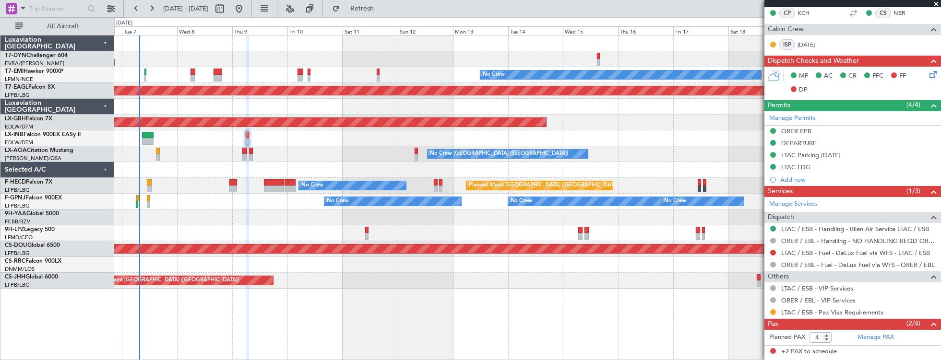
scroll to position [284, 0]
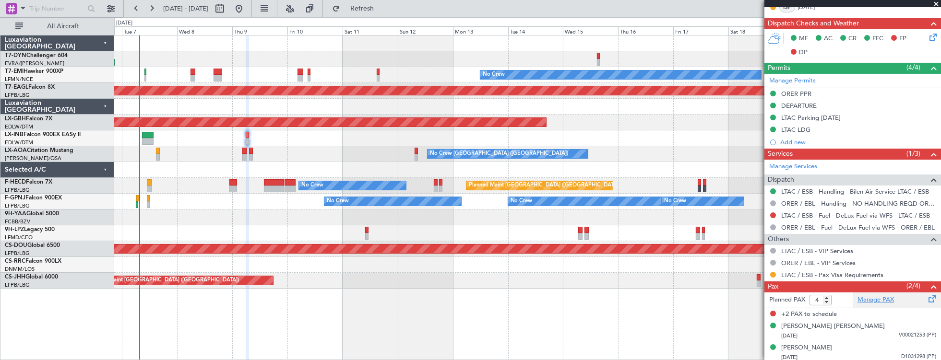
click at [869, 297] on link "Manage PAX" at bounding box center [876, 301] width 36 height 10
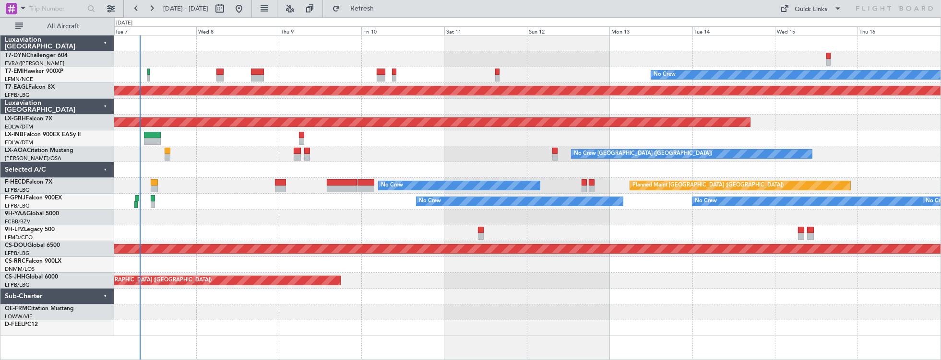
click at [343, 133] on div at bounding box center [527, 139] width 827 height 16
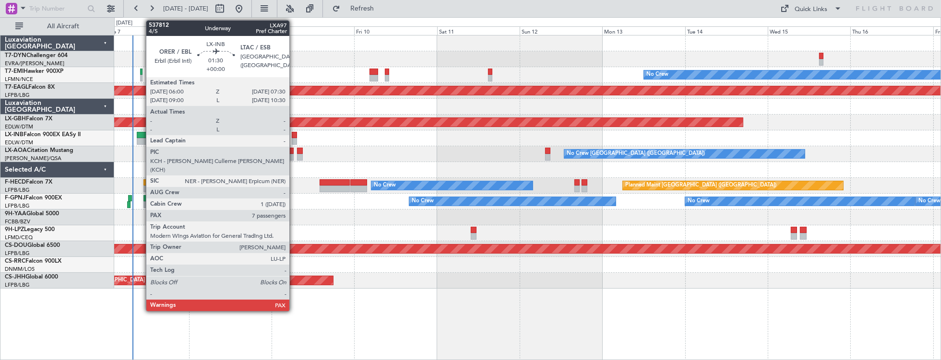
click at [294, 135] on div at bounding box center [294, 135] width 5 height 7
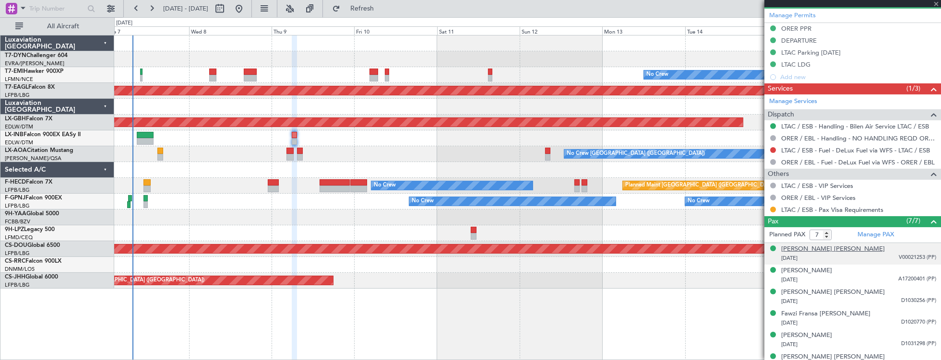
scroll to position [380, 0]
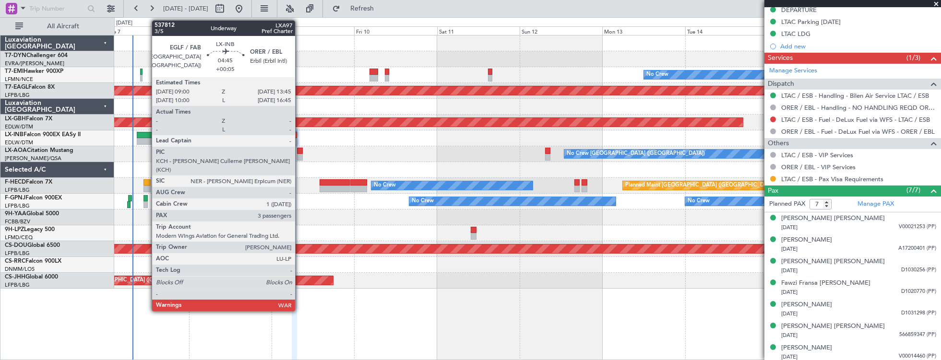
click at [147, 133] on div at bounding box center [145, 135] width 17 height 7
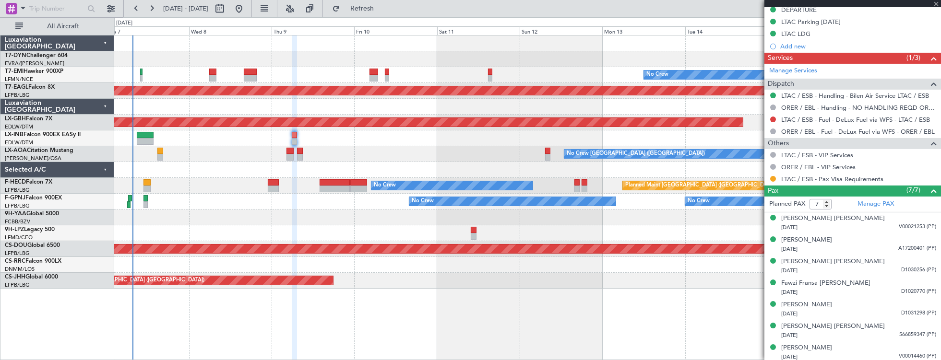
type input "+00:05"
type input "3"
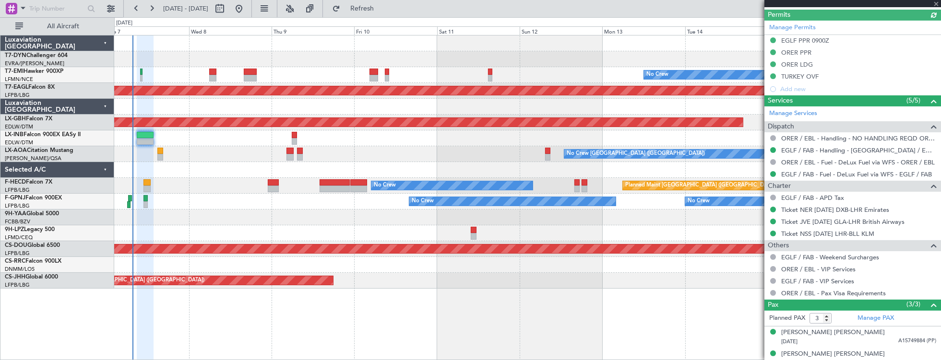
scroll to position [401, 0]
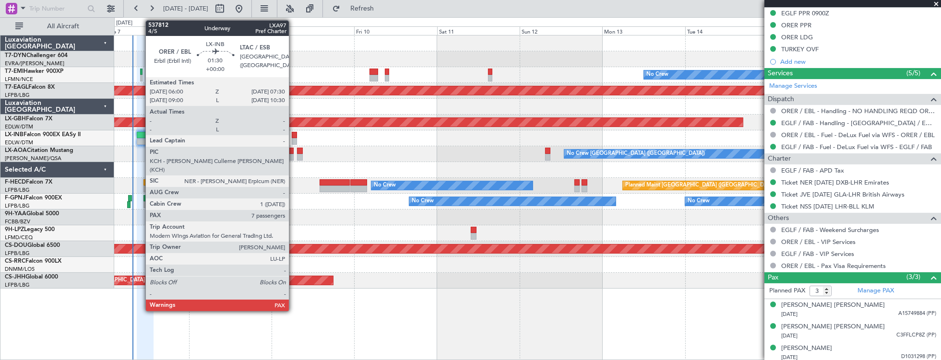
click at [294, 133] on div at bounding box center [294, 135] width 5 height 7
type input "7"
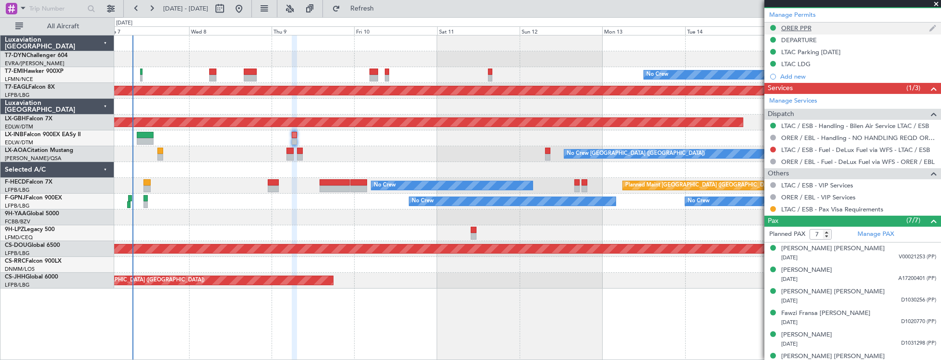
scroll to position [380, 0]
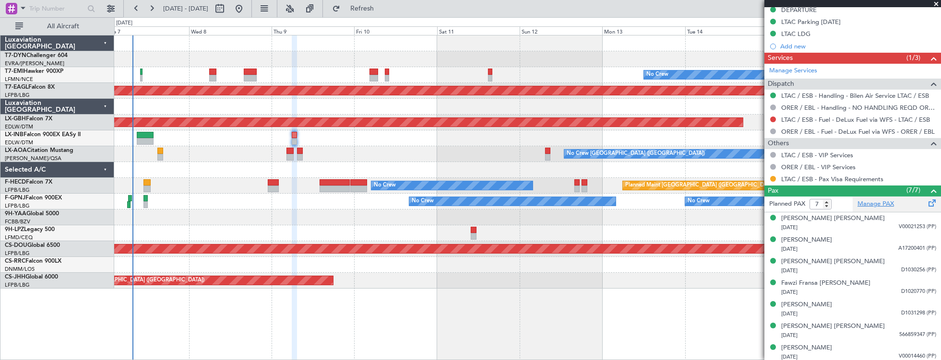
click at [872, 202] on link "Manage PAX" at bounding box center [876, 205] width 36 height 10
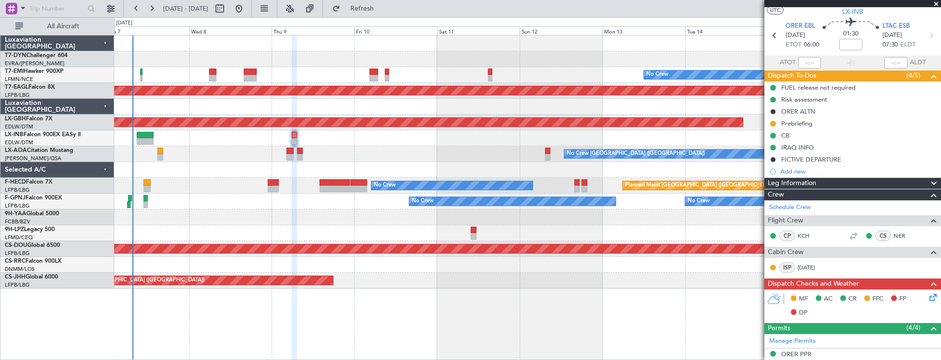
scroll to position [0, 0]
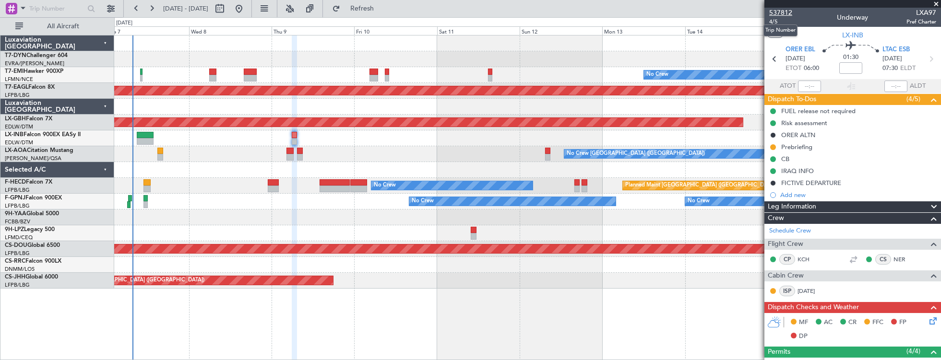
click at [781, 14] on span "537812" at bounding box center [780, 13] width 23 height 10
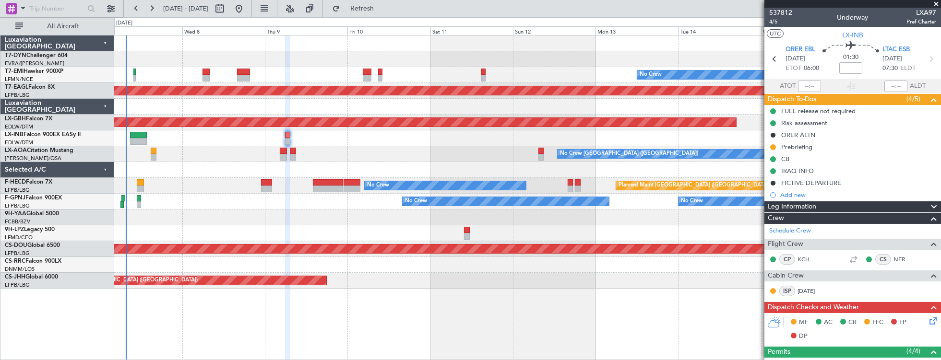
click at [388, 149] on div "No Crew [GEOGRAPHIC_DATA] ([GEOGRAPHIC_DATA])" at bounding box center [527, 154] width 827 height 16
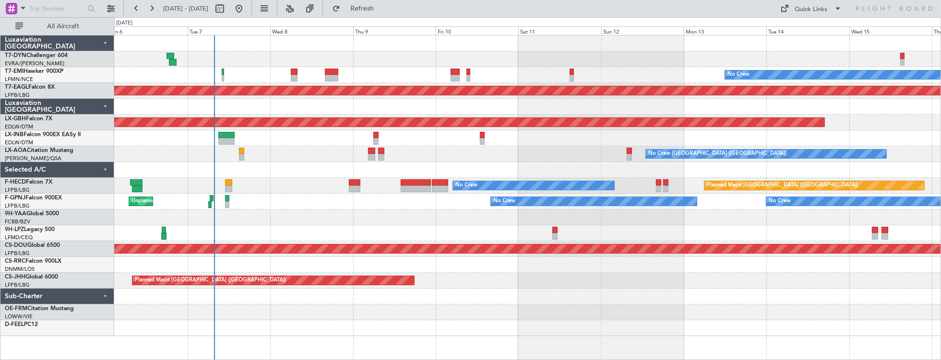
click at [437, 153] on div "No Crew [GEOGRAPHIC_DATA] ([GEOGRAPHIC_DATA])" at bounding box center [527, 154] width 827 height 16
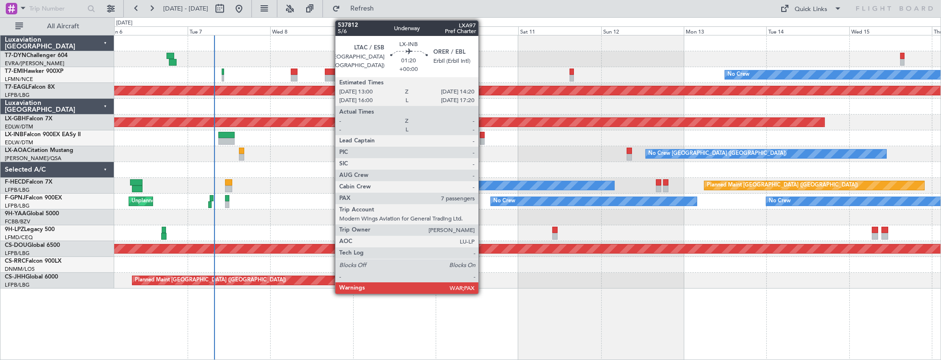
click at [483, 136] on div at bounding box center [482, 135] width 5 height 7
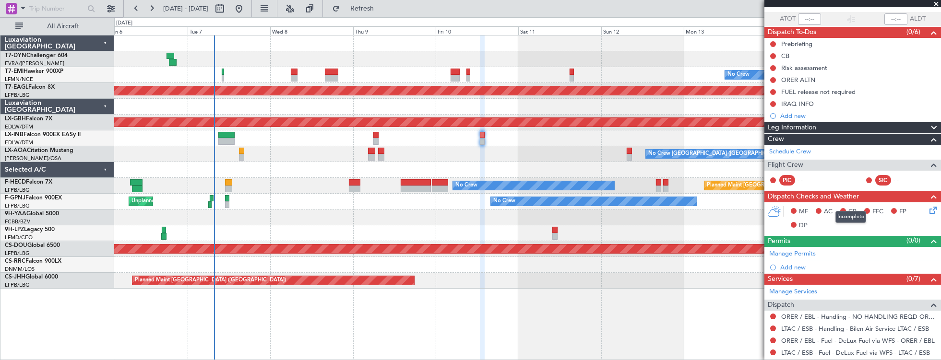
scroll to position [150, 0]
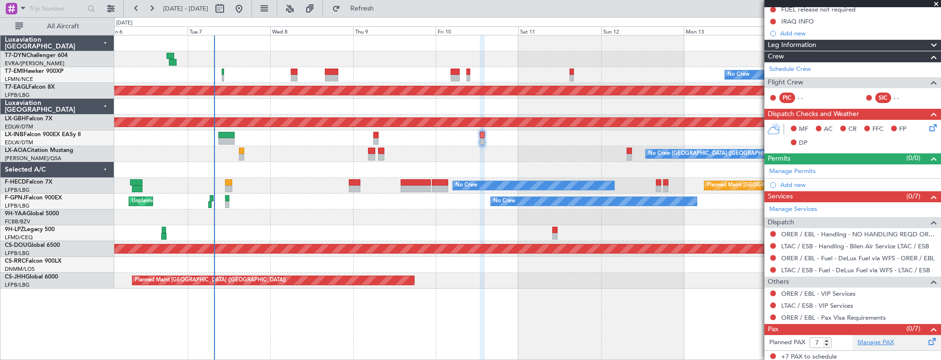
click at [861, 343] on link "Manage PAX" at bounding box center [876, 343] width 36 height 10
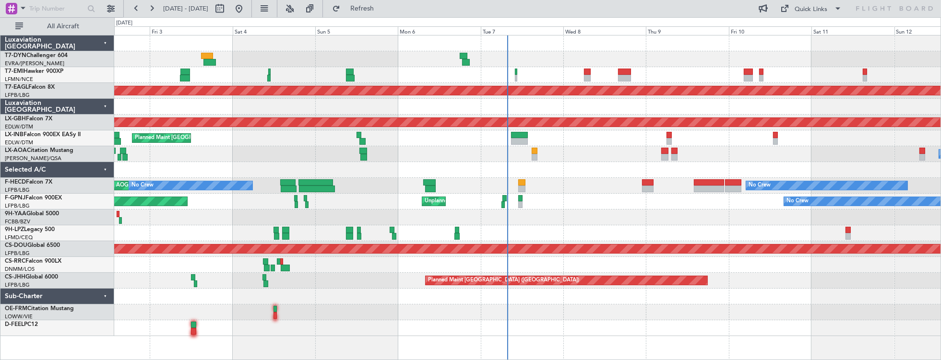
click at [321, 138] on div "No Crew Planned Maint [GEOGRAPHIC_DATA] (Al Maktoum Intl) Planned Maint Nurnber…" at bounding box center [527, 186] width 827 height 301
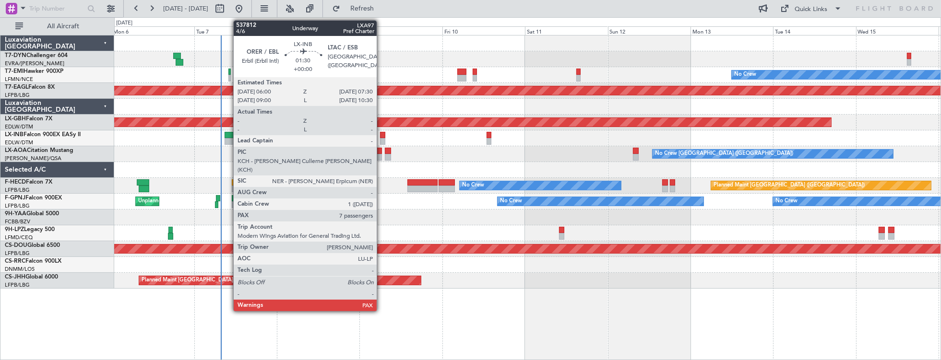
click at [382, 136] on div at bounding box center [382, 135] width 5 height 7
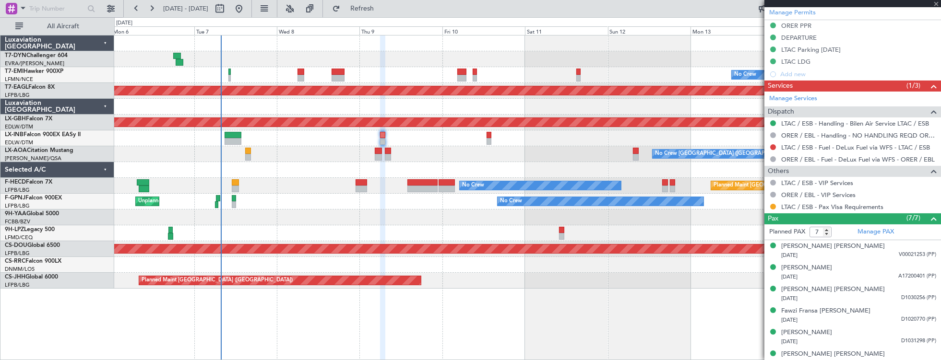
scroll to position [380, 0]
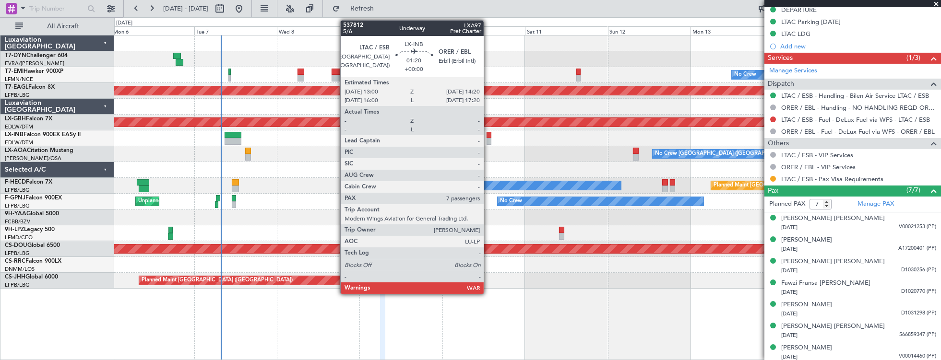
click at [489, 136] on div at bounding box center [489, 135] width 5 height 7
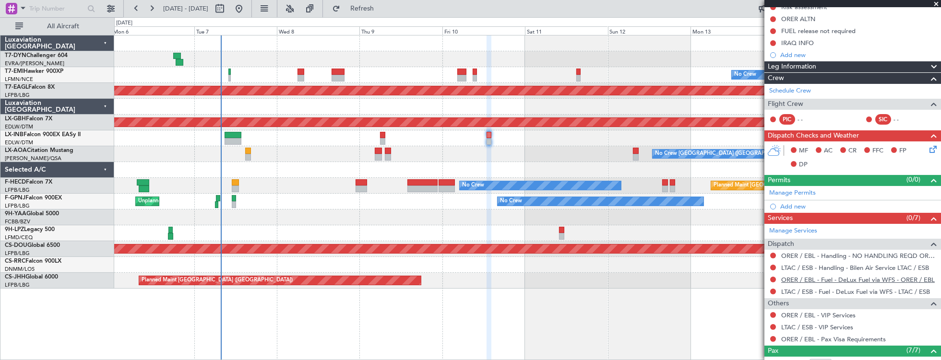
scroll to position [124, 0]
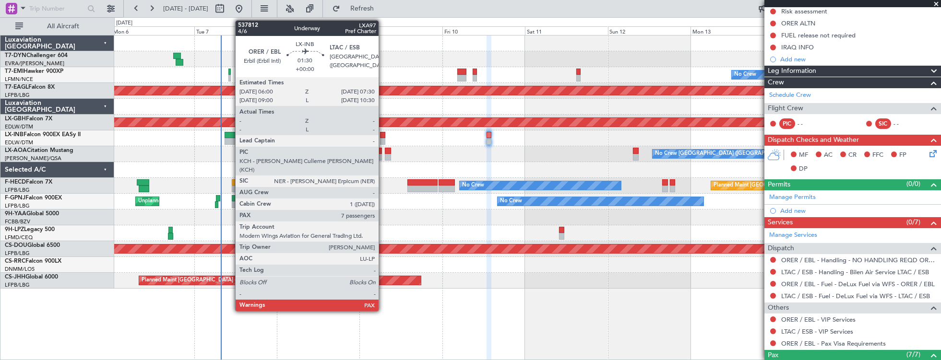
click at [383, 136] on div at bounding box center [382, 135] width 5 height 7
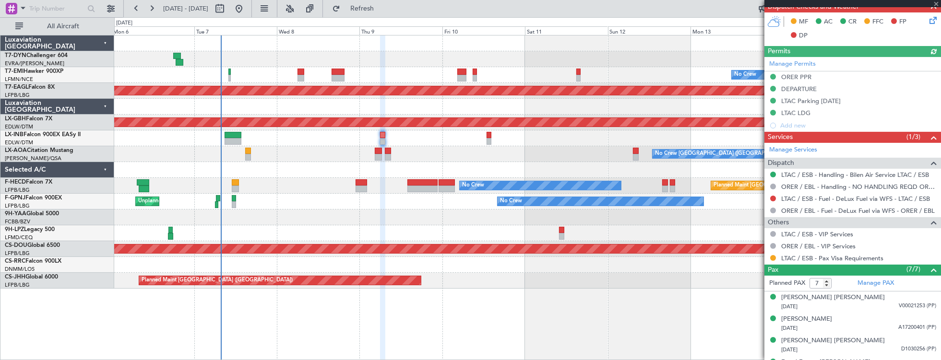
scroll to position [301, 0]
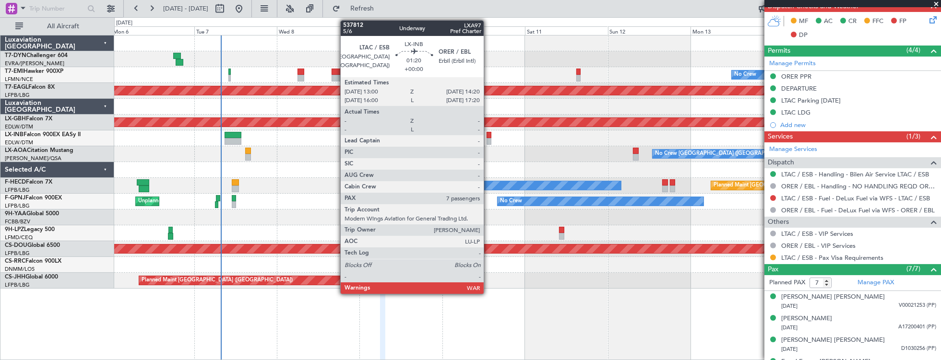
click at [489, 136] on div at bounding box center [489, 135] width 5 height 7
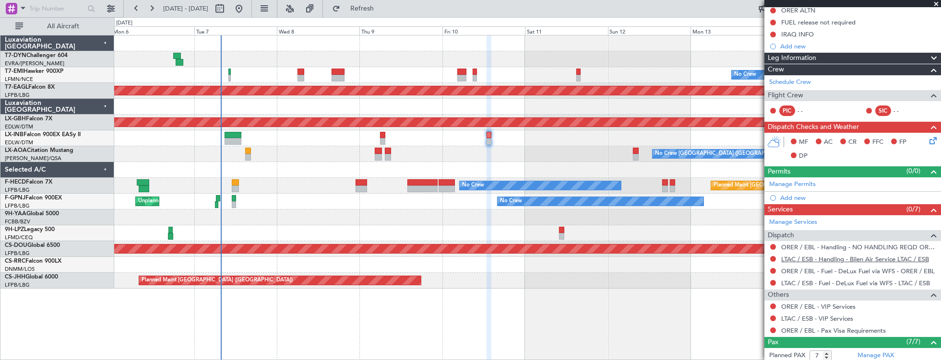
scroll to position [288, 0]
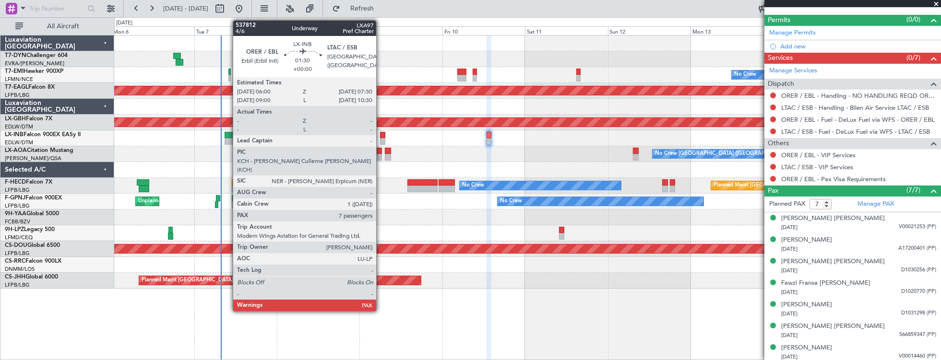
click at [381, 137] on div at bounding box center [382, 135] width 5 height 7
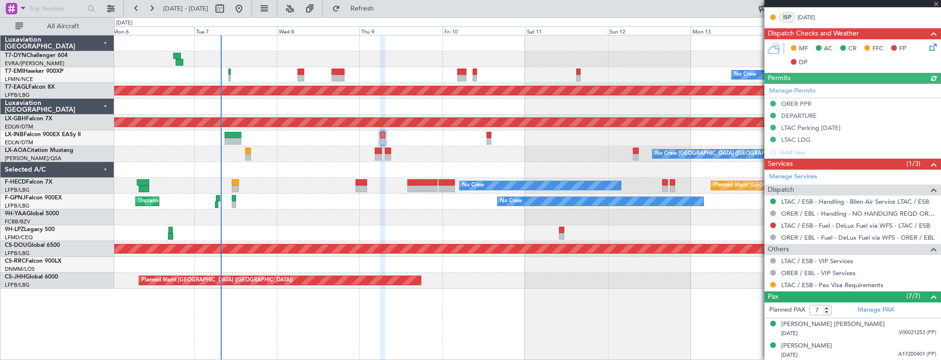
scroll to position [380, 0]
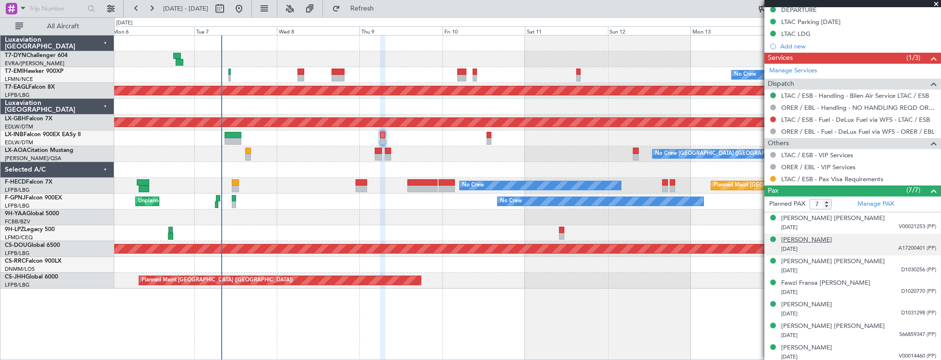
click at [832, 240] on div "[PERSON_NAME]" at bounding box center [806, 241] width 51 height 10
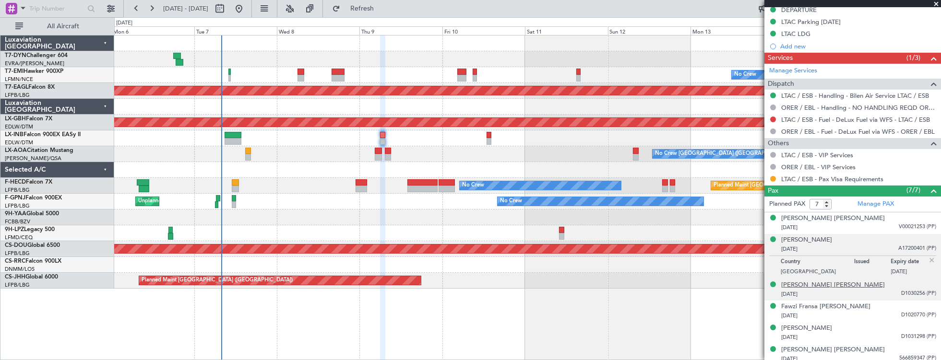
click at [836, 281] on div "[PERSON_NAME] [PERSON_NAME]" at bounding box center [833, 286] width 104 height 10
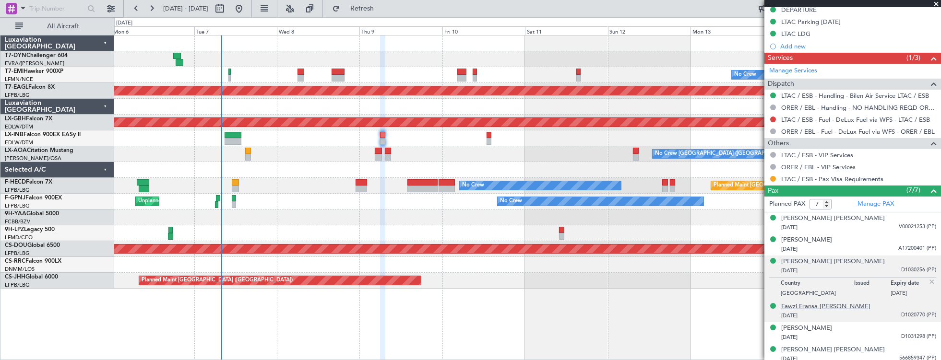
click at [819, 306] on div "Fawzi Fransa [PERSON_NAME]" at bounding box center [825, 307] width 89 height 10
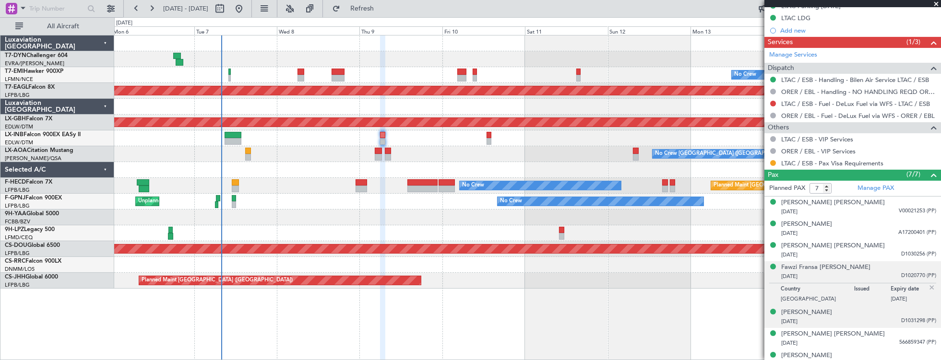
scroll to position [403, 0]
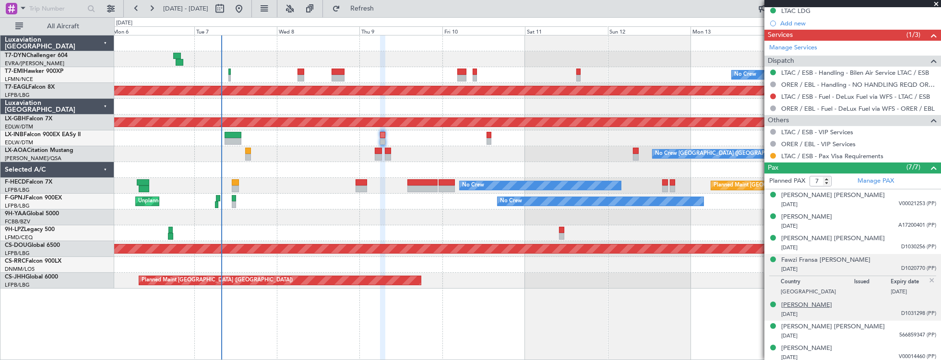
click at [823, 305] on div "[PERSON_NAME]" at bounding box center [806, 306] width 51 height 10
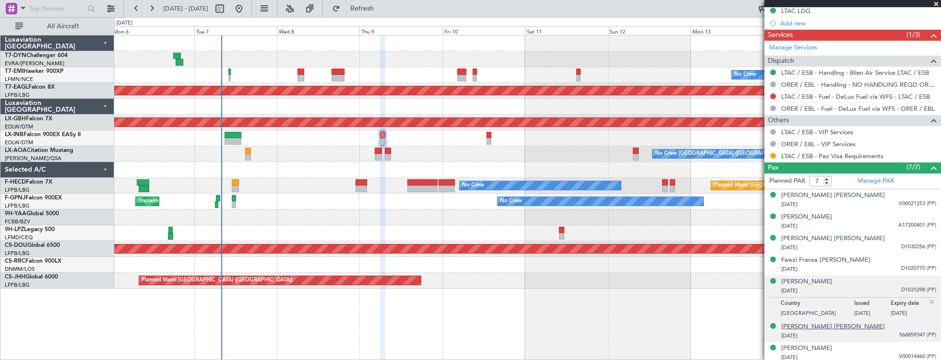
click at [829, 324] on div "[PERSON_NAME] [PERSON_NAME]" at bounding box center [833, 328] width 104 height 10
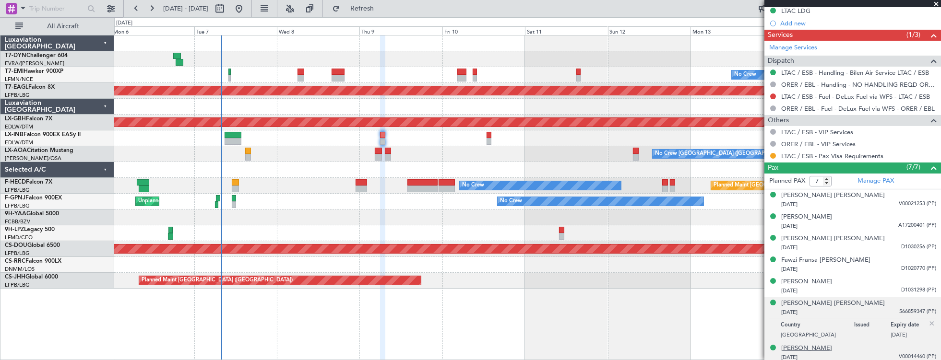
click at [823, 346] on div "[PERSON_NAME]" at bounding box center [806, 349] width 51 height 10
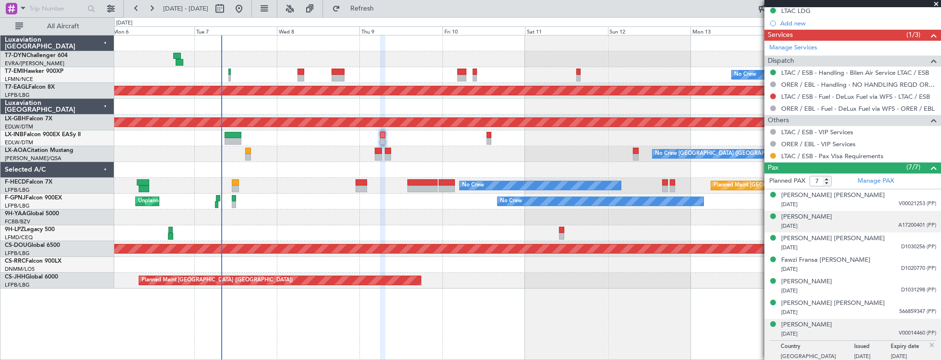
scroll to position [321, 0]
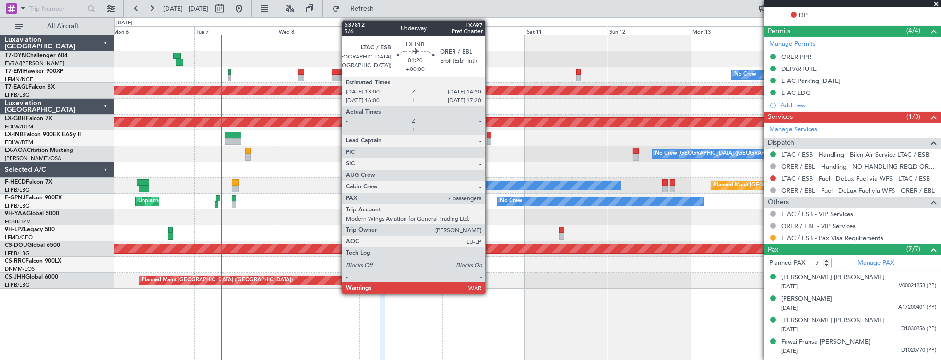
click at [490, 137] on div at bounding box center [489, 135] width 5 height 7
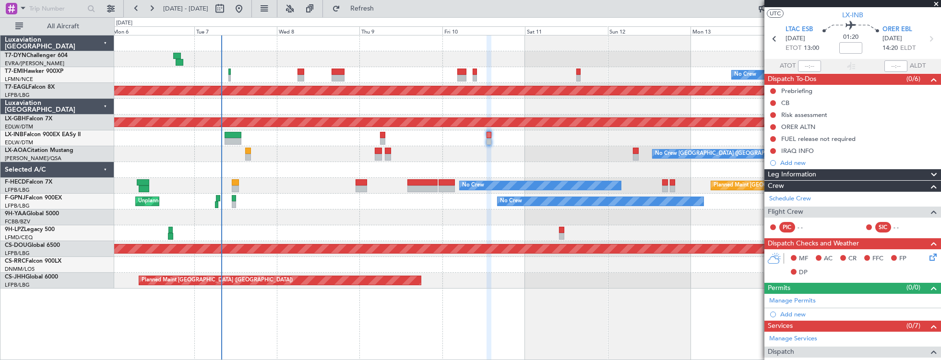
scroll to position [0, 0]
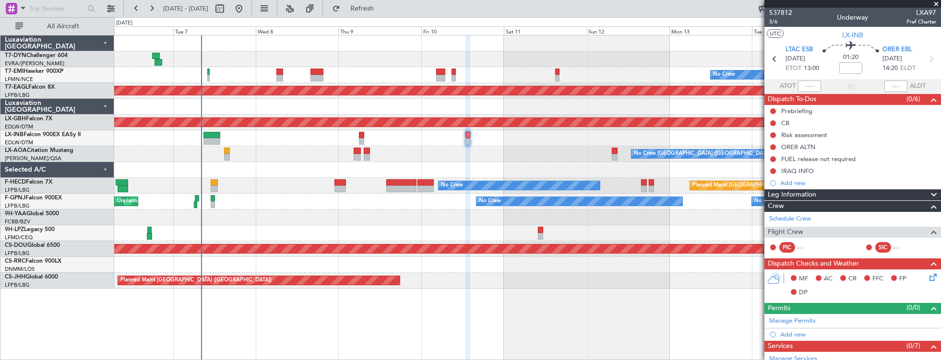
click at [296, 157] on div "No Crew [GEOGRAPHIC_DATA] ([GEOGRAPHIC_DATA])" at bounding box center [527, 154] width 827 height 16
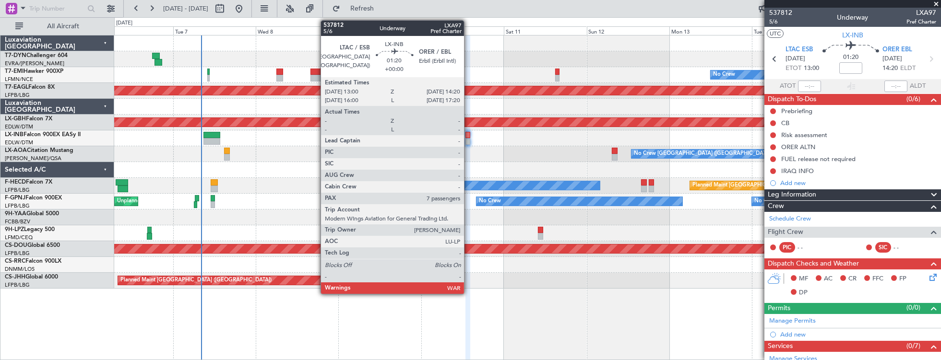
click at [469, 135] on div at bounding box center [468, 135] width 5 height 7
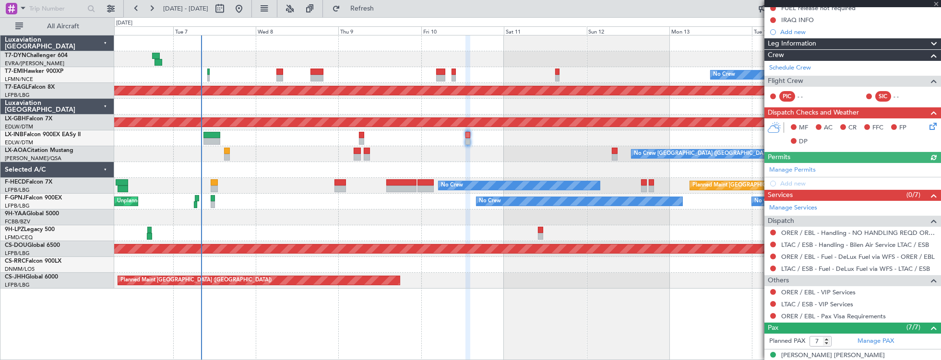
scroll to position [14, 0]
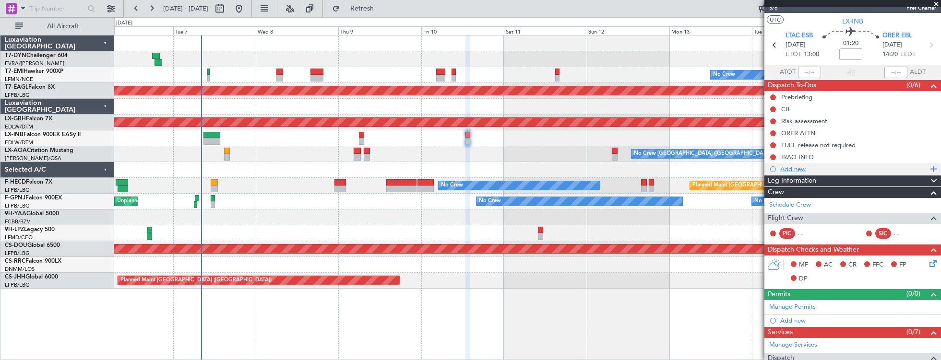
click at [797, 167] on div "Add new" at bounding box center [853, 169] width 147 height 8
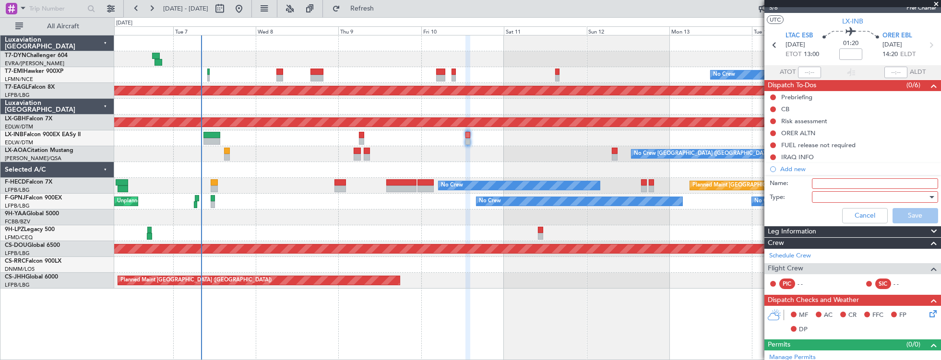
click at [828, 181] on input "Name:" at bounding box center [875, 184] width 126 height 11
type input "t"
type input "Timings TBC"
click at [825, 201] on div at bounding box center [872, 197] width 112 height 14
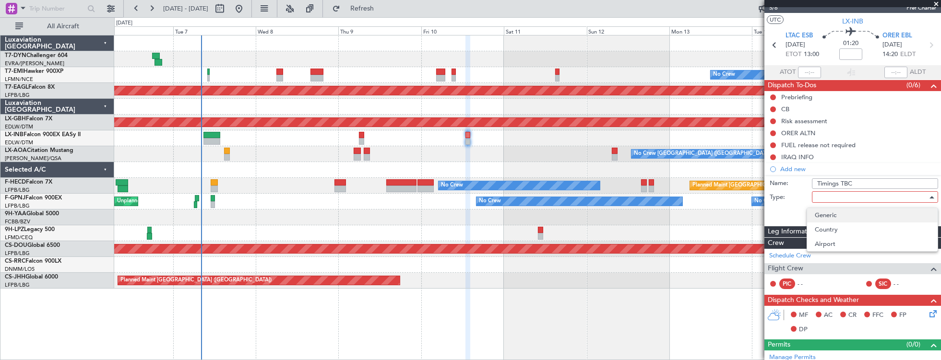
click at [831, 212] on span "Generic" at bounding box center [872, 215] width 115 height 14
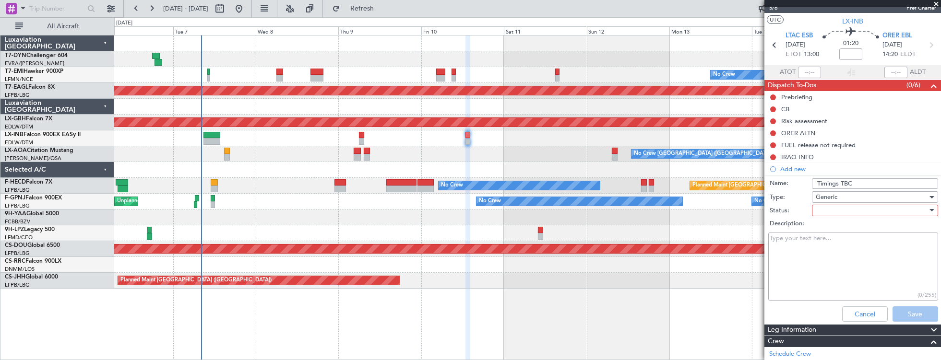
click at [848, 212] on div at bounding box center [872, 210] width 112 height 14
click at [853, 225] on span "Not Started" at bounding box center [872, 228] width 115 height 14
click at [911, 308] on button "Save" at bounding box center [916, 314] width 46 height 15
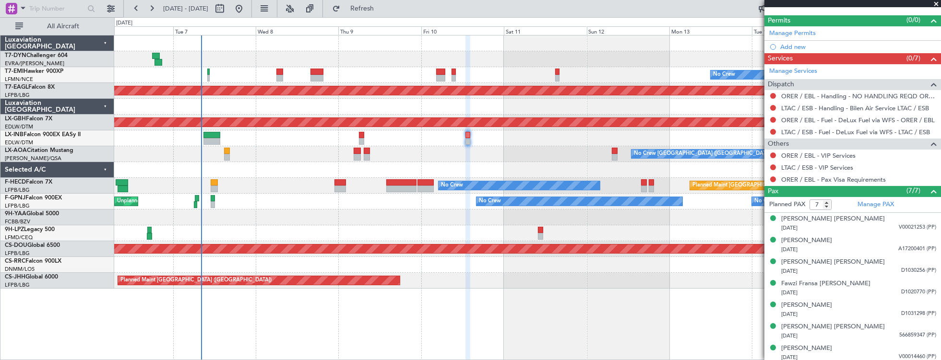
scroll to position [300, 0]
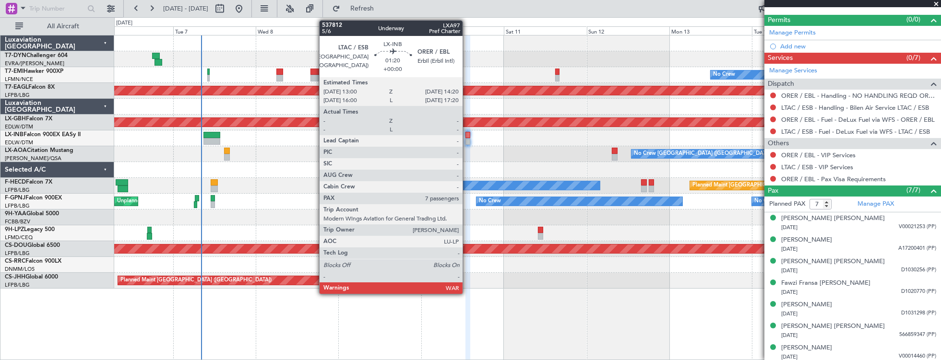
click at [467, 137] on div at bounding box center [468, 135] width 5 height 7
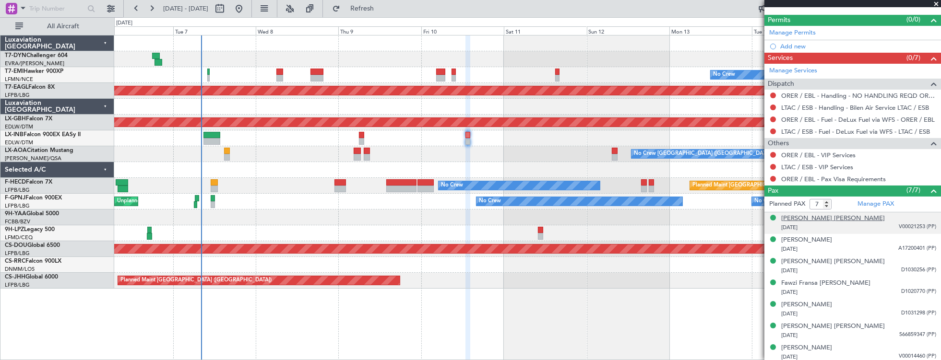
click at [830, 217] on div "[PERSON_NAME] [PERSON_NAME]" at bounding box center [833, 219] width 104 height 10
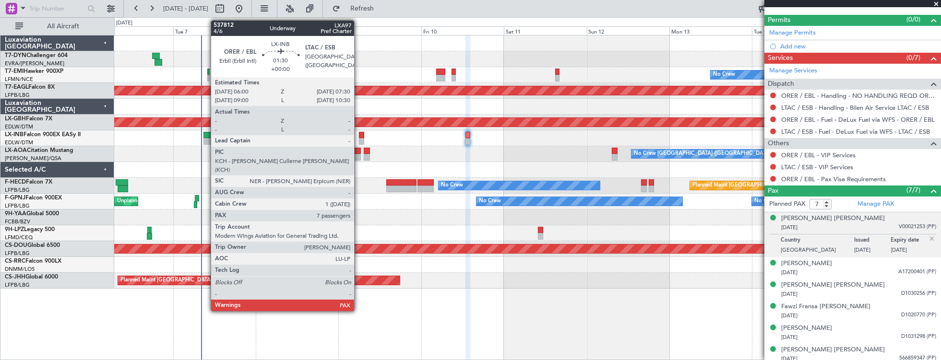
click at [359, 137] on div at bounding box center [361, 135] width 5 height 7
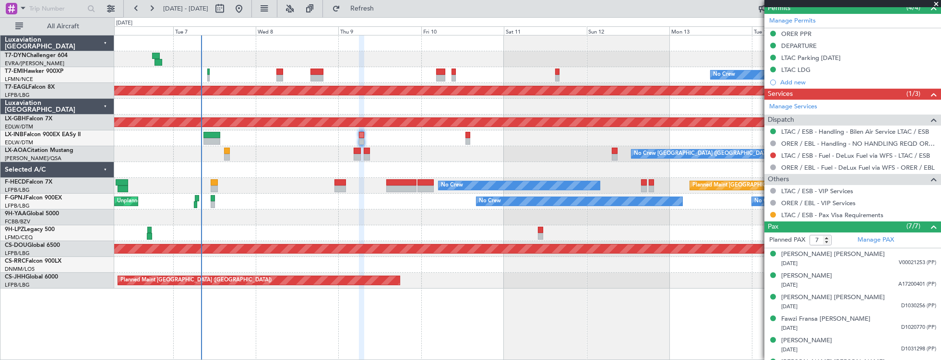
scroll to position [380, 0]
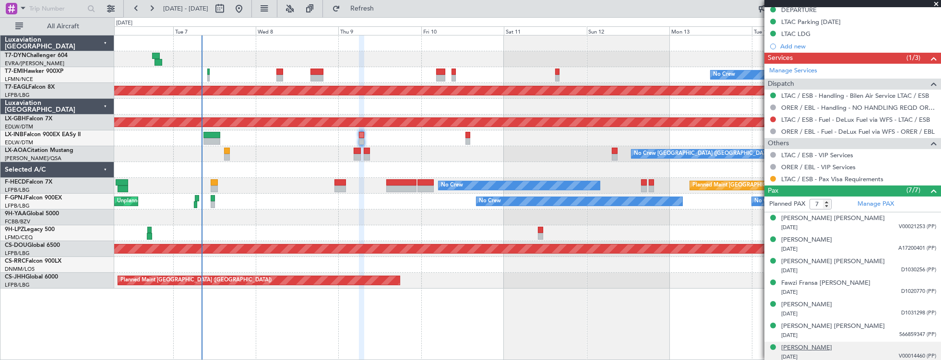
click at [829, 347] on div "[PERSON_NAME]" at bounding box center [806, 349] width 51 height 10
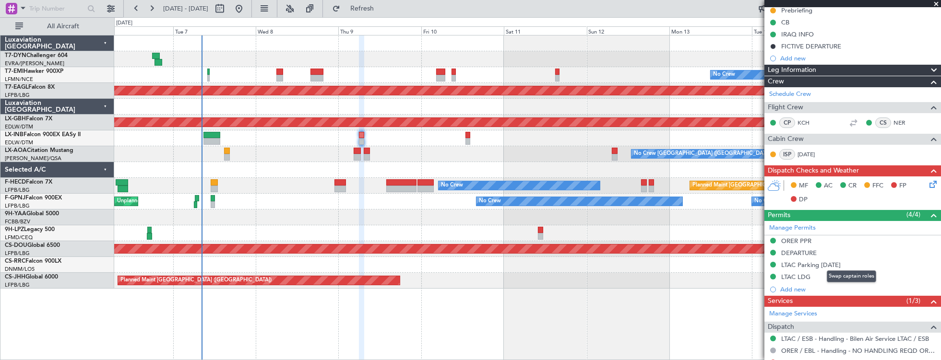
scroll to position [301, 0]
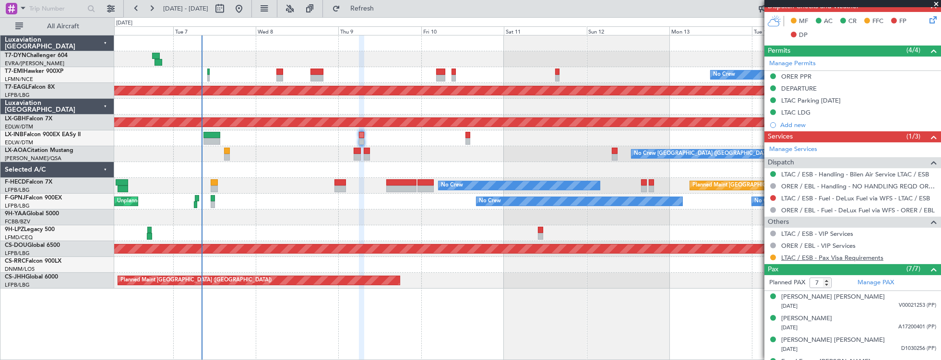
click at [864, 256] on link "LTAC / ESB - Pax Visa Requirements" at bounding box center [832, 258] width 102 height 8
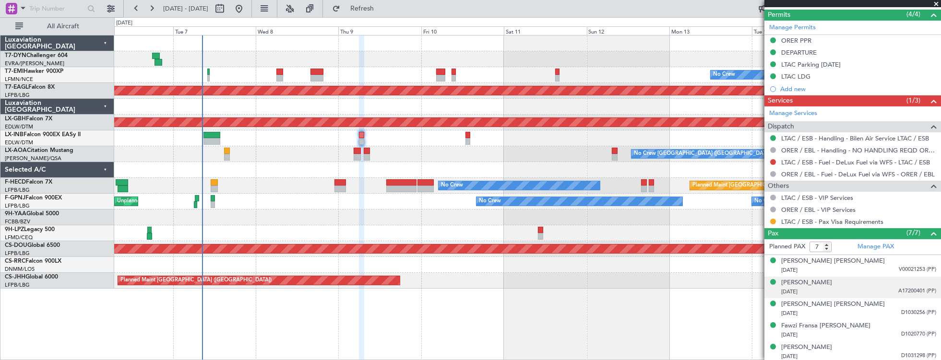
scroll to position [403, 0]
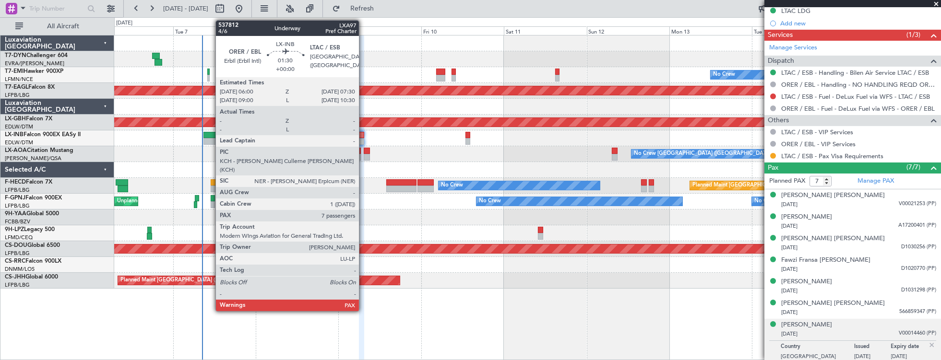
click at [364, 139] on div at bounding box center [361, 141] width 5 height 7
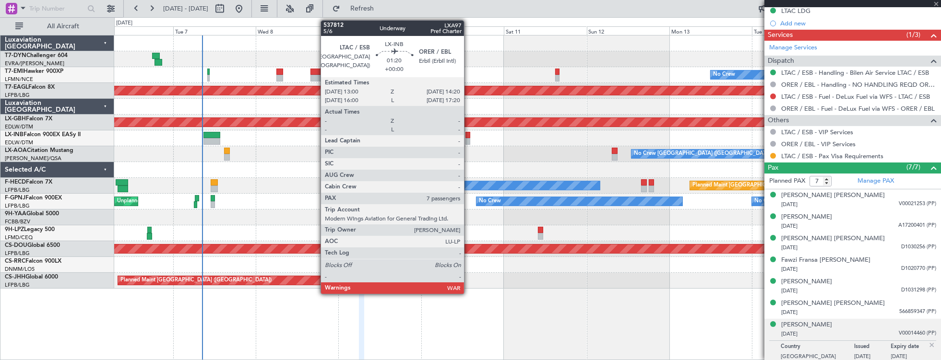
scroll to position [0, 0]
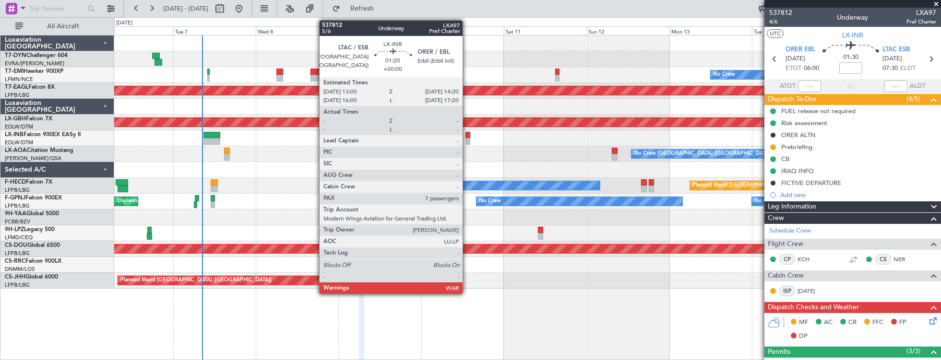
click at [467, 135] on div at bounding box center [468, 135] width 5 height 7
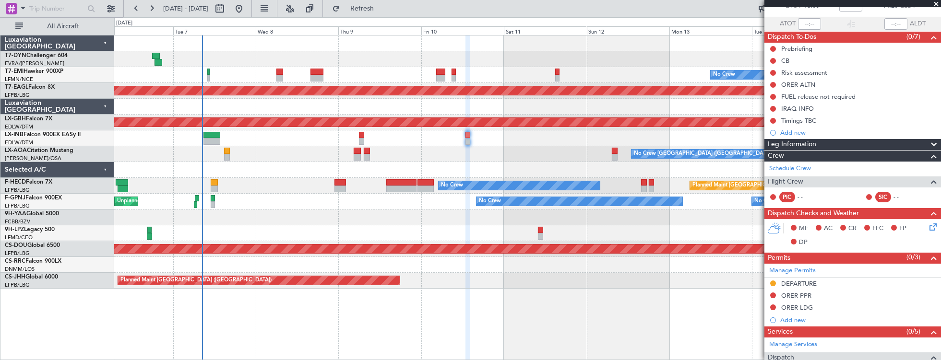
scroll to position [7, 0]
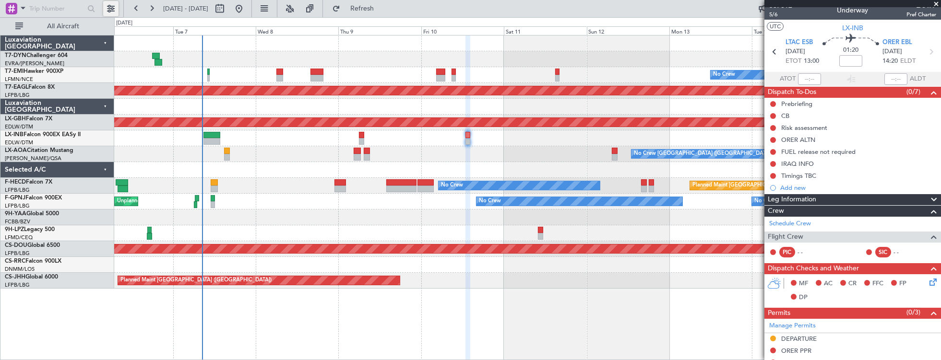
click at [115, 7] on button at bounding box center [110, 8] width 15 height 15
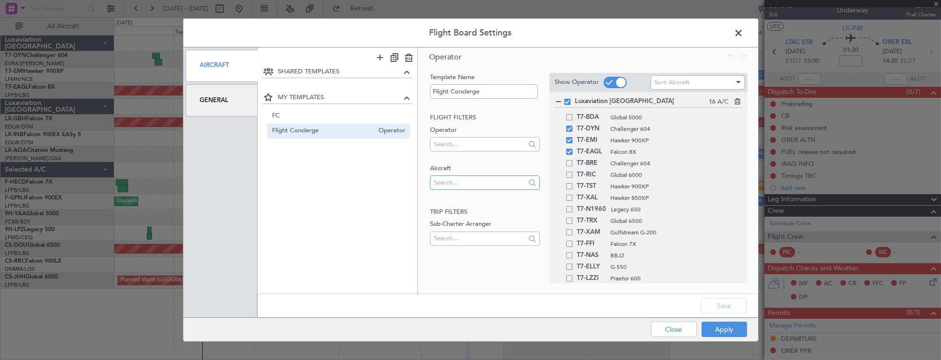
click at [479, 180] on input "text" at bounding box center [480, 183] width 92 height 14
type input "GSIRS"
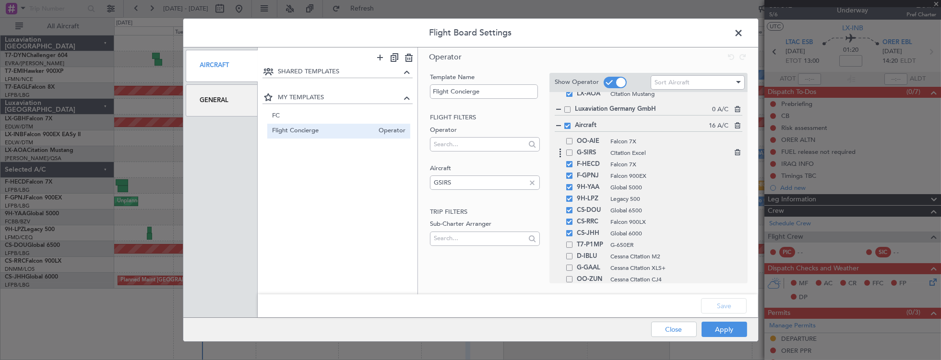
click at [570, 152] on span at bounding box center [569, 153] width 6 height 6
click at [573, 150] on input "checkbox" at bounding box center [573, 150] width 0 height 0
click at [730, 302] on button "Save" at bounding box center [724, 306] width 46 height 15
click at [730, 334] on button "Apply" at bounding box center [725, 329] width 46 height 15
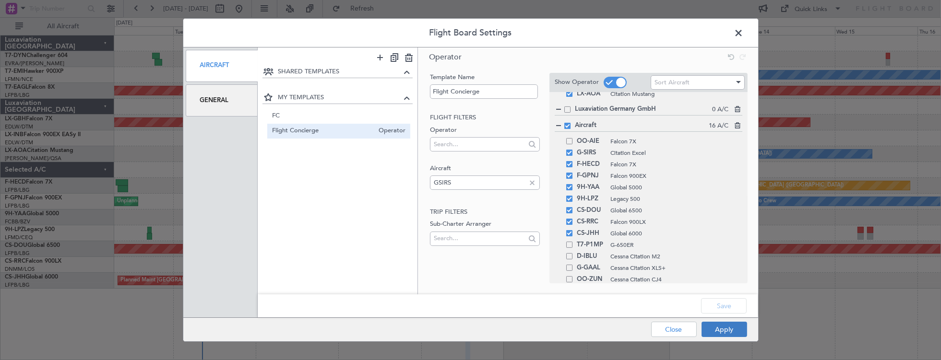
type input "0"
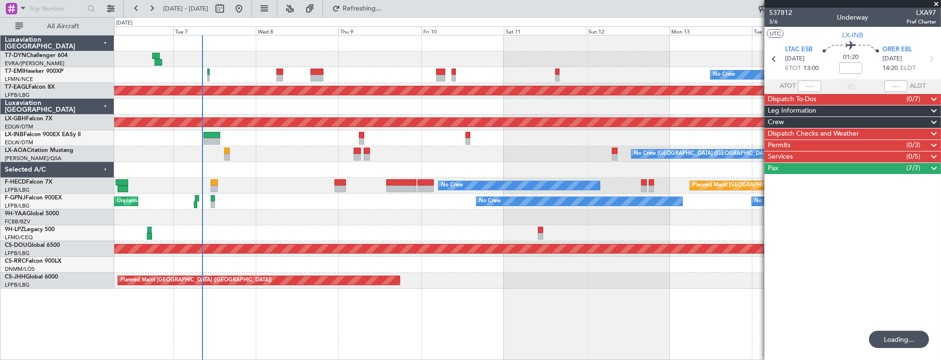
scroll to position [0, 0]
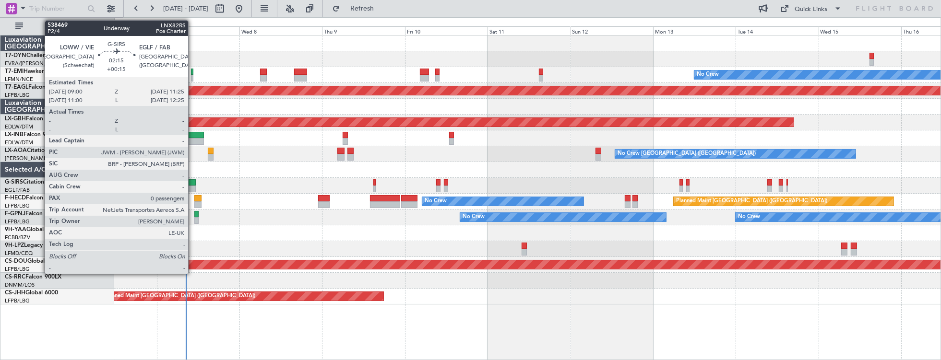
click at [193, 185] on div at bounding box center [191, 183] width 9 height 7
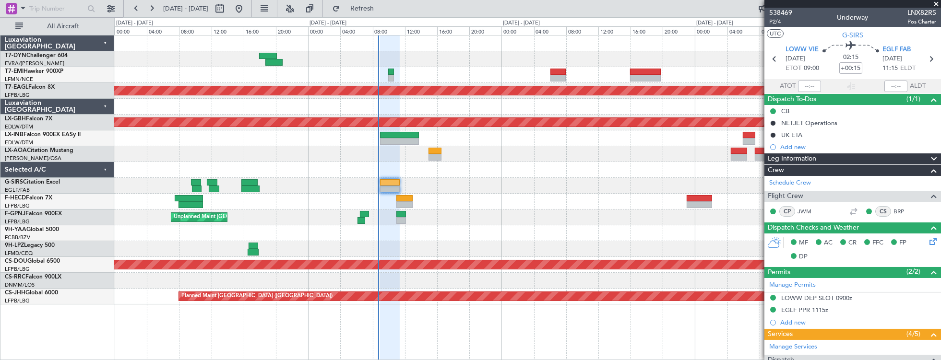
click at [263, 147] on div "Planned Maint Dubai (Al Maktoum Intl) Planned Maint Nurnberg - - ZBAA 14:00 Z U…" at bounding box center [527, 170] width 827 height 269
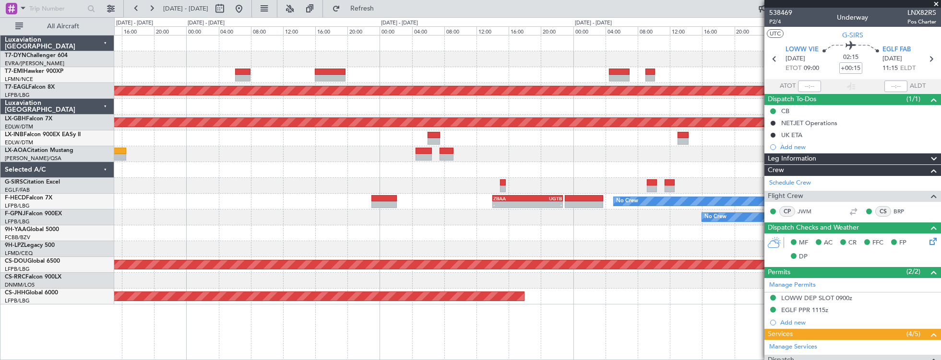
click at [332, 132] on div at bounding box center [527, 139] width 827 height 16
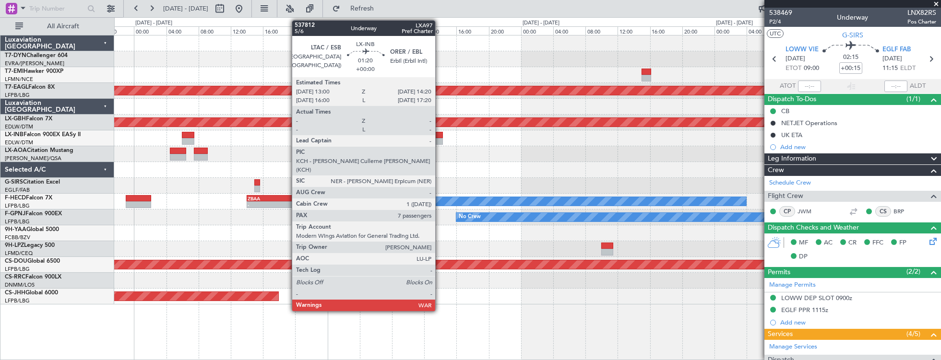
click at [440, 136] on div at bounding box center [437, 135] width 11 height 7
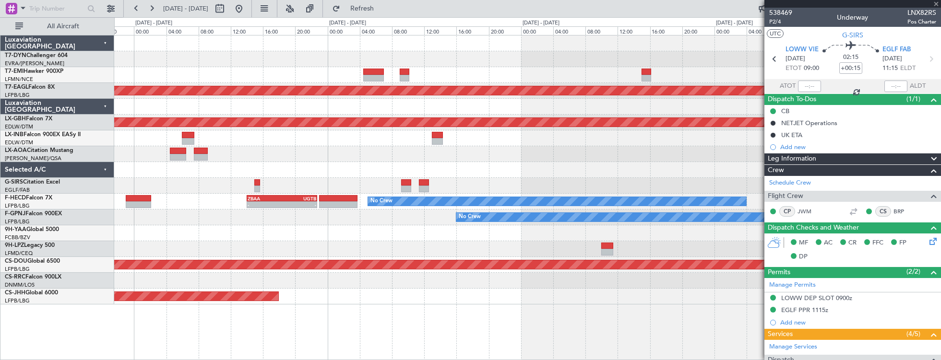
type input "7"
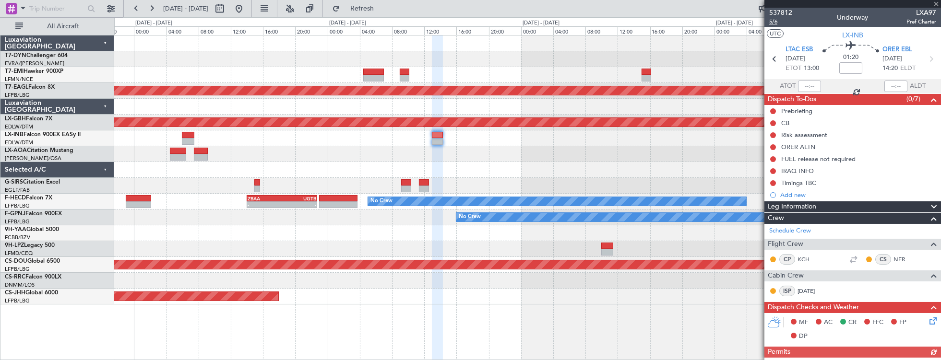
click at [776, 21] on span "5/6" at bounding box center [780, 22] width 23 height 8
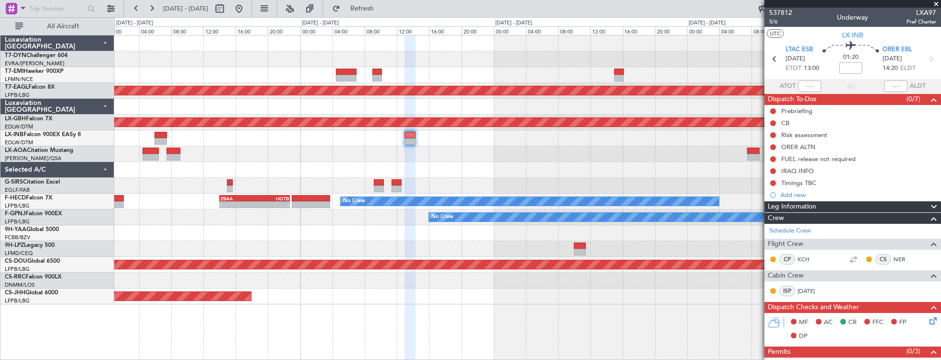
click at [310, 156] on div "No Crew Planned Maint [GEOGRAPHIC_DATA] (Al Maktoum Intl) Planned Maint Nurnber…" at bounding box center [527, 170] width 827 height 269
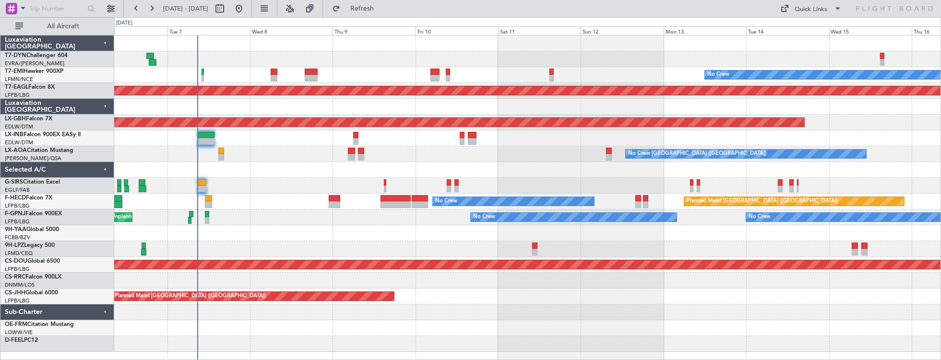
click at [283, 160] on div "No Crew Planned Maint [GEOGRAPHIC_DATA] (Al Maktoum Intl) Planned Maint Nurnber…" at bounding box center [527, 194] width 827 height 317
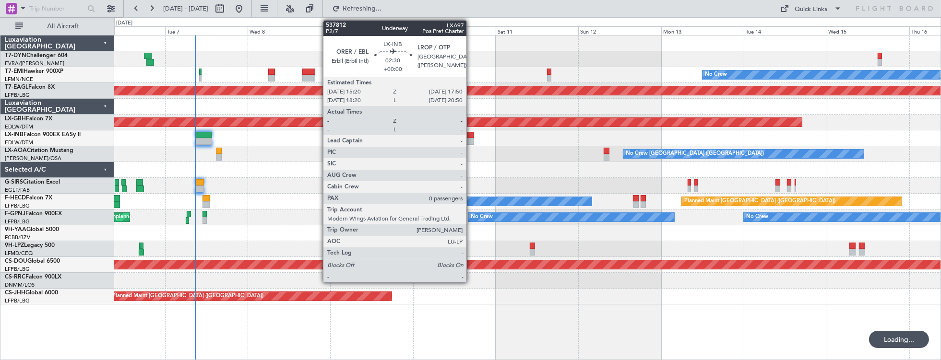
click at [471, 135] on div at bounding box center [470, 135] width 9 height 7
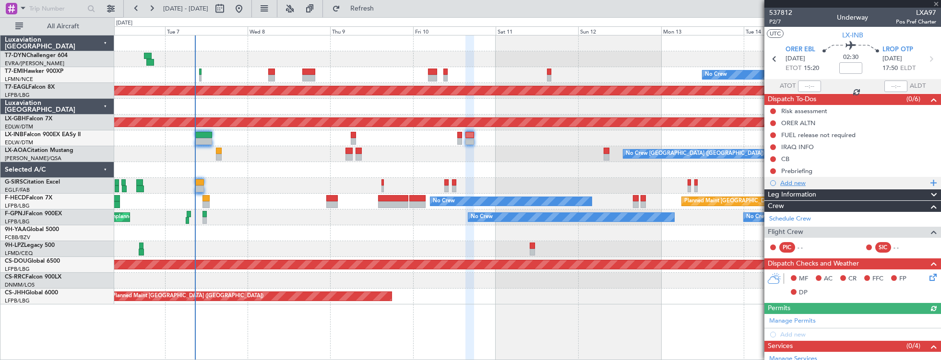
click at [831, 180] on div "Add new" at bounding box center [853, 183] width 147 height 8
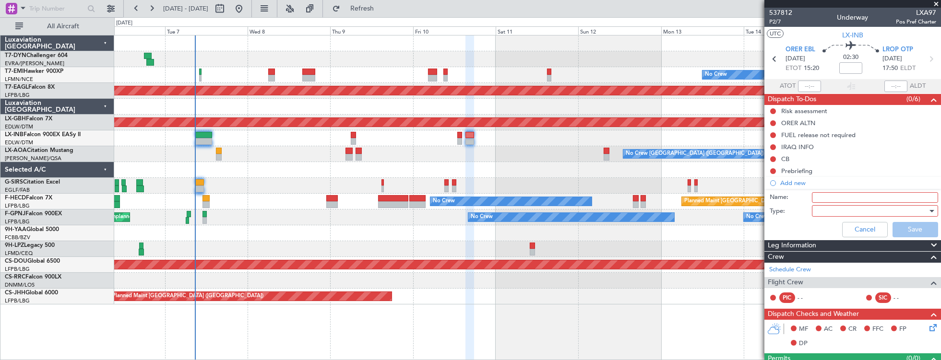
click at [826, 195] on input "Name:" at bounding box center [875, 197] width 126 height 11
type input "f"
type input "FICTIVE FLT"
click at [854, 211] on div at bounding box center [872, 211] width 112 height 14
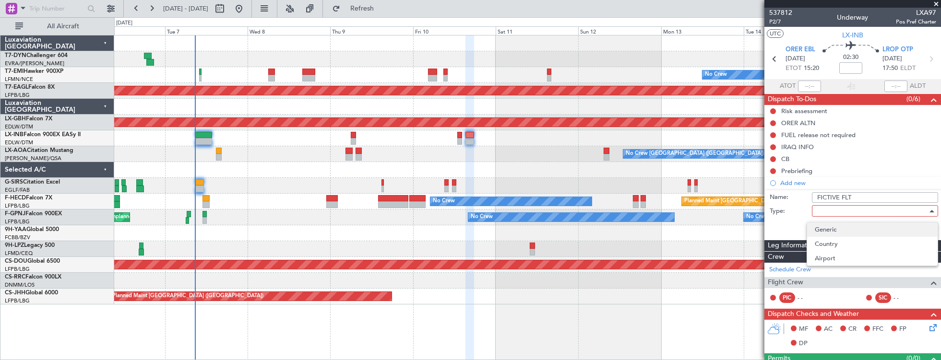
click at [852, 223] on span "Generic" at bounding box center [872, 230] width 115 height 14
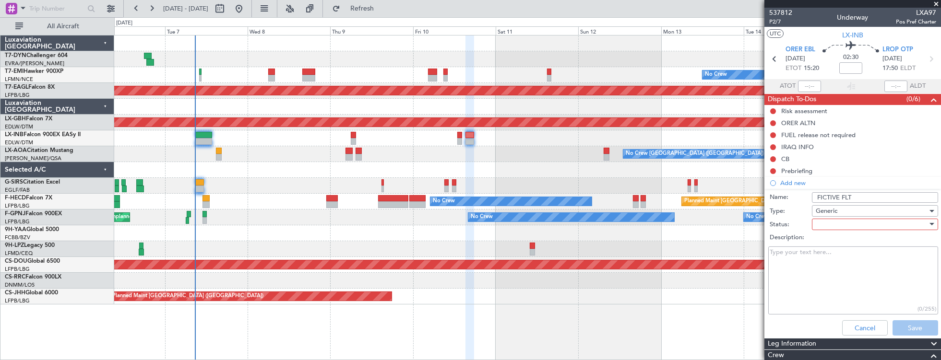
click at [878, 227] on div at bounding box center [872, 224] width 112 height 14
click at [874, 241] on span "Not Started" at bounding box center [872, 243] width 115 height 14
click at [913, 323] on button "Save" at bounding box center [916, 328] width 46 height 15
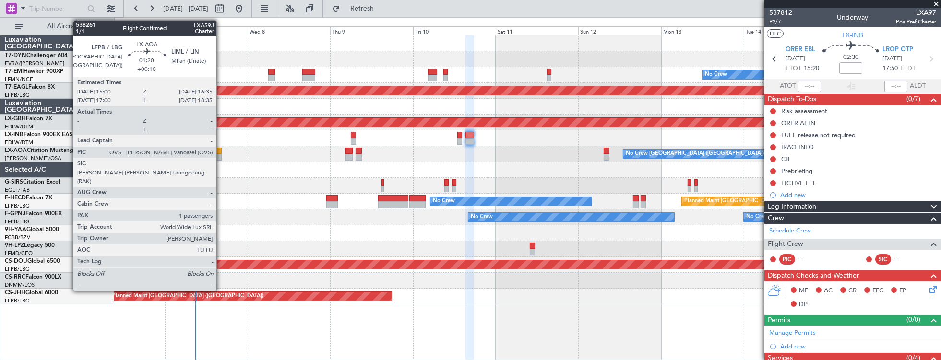
click at [221, 152] on div at bounding box center [219, 151] width 6 height 7
type input "+00:10"
type input "1"
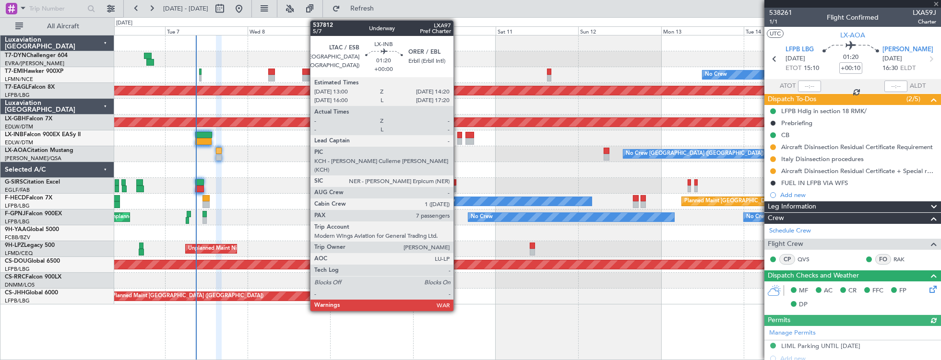
click at [458, 135] on div at bounding box center [459, 135] width 5 height 7
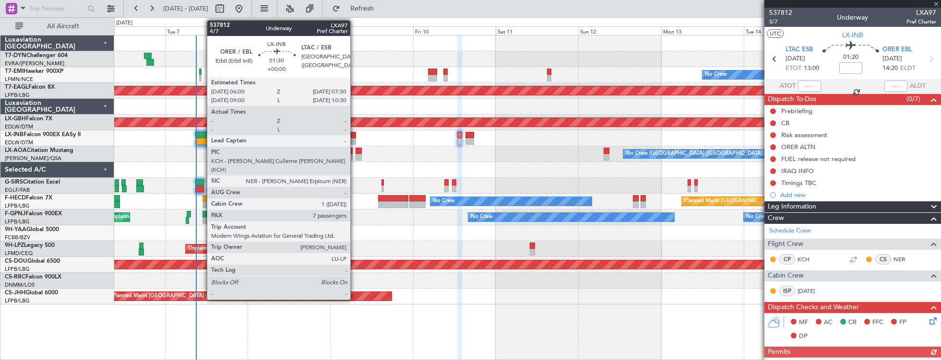
click at [355, 134] on div at bounding box center [353, 135] width 5 height 7
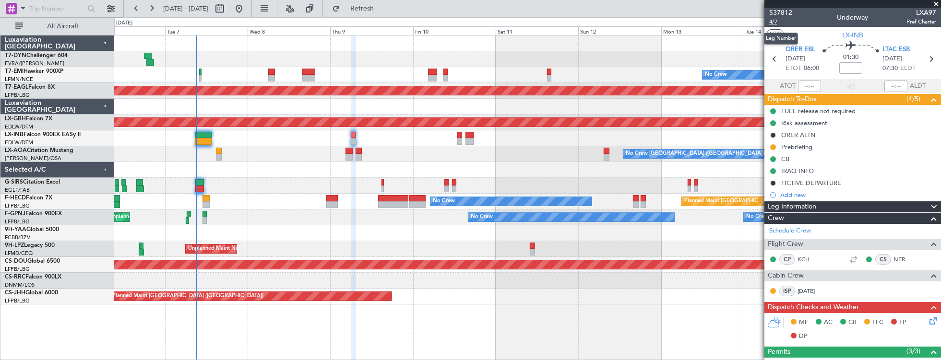
click at [776, 24] on span "4/7" at bounding box center [780, 22] width 23 height 8
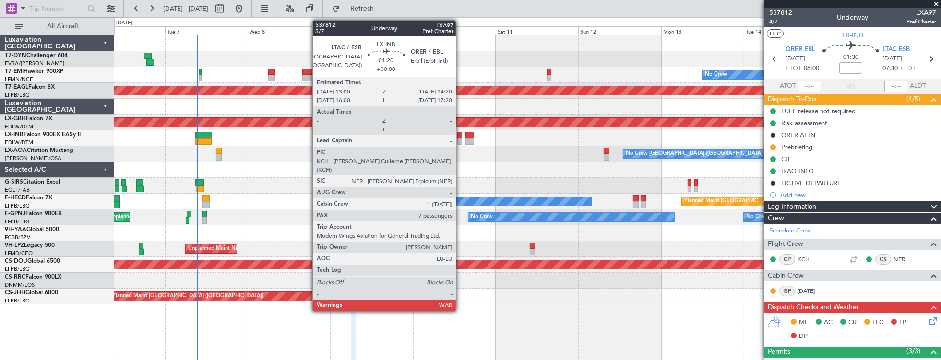
click at [461, 136] on div at bounding box center [459, 135] width 5 height 7
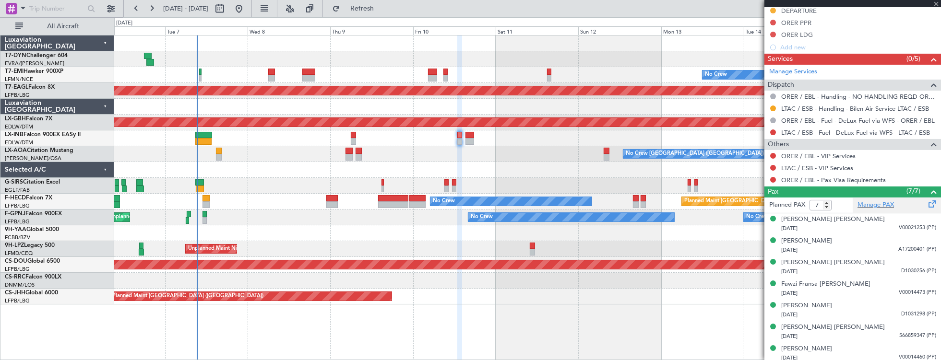
scroll to position [368, 0]
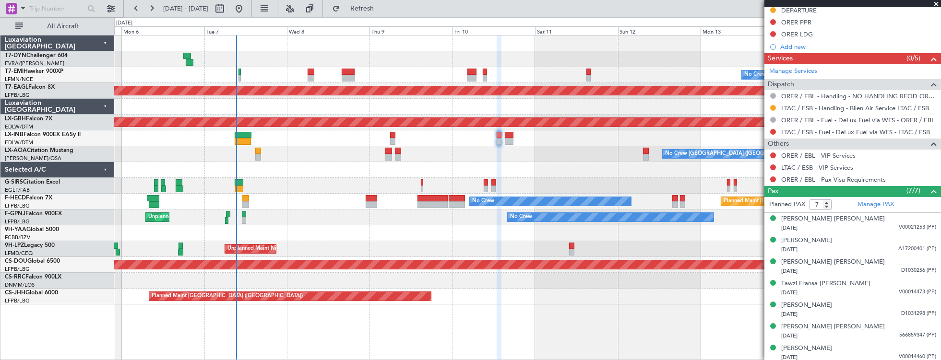
click at [348, 166] on div at bounding box center [527, 170] width 827 height 16
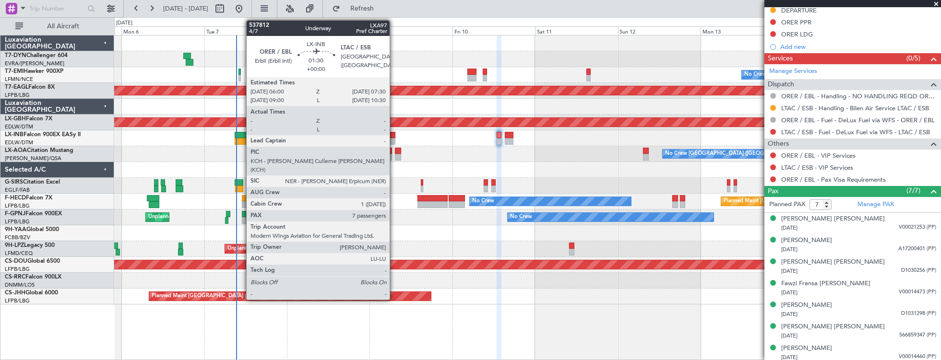
click at [395, 138] on div at bounding box center [392, 141] width 5 height 7
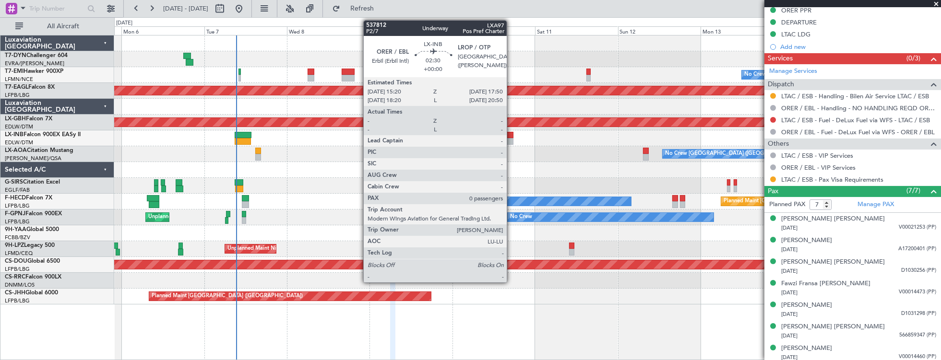
click at [512, 144] on div at bounding box center [509, 141] width 9 height 7
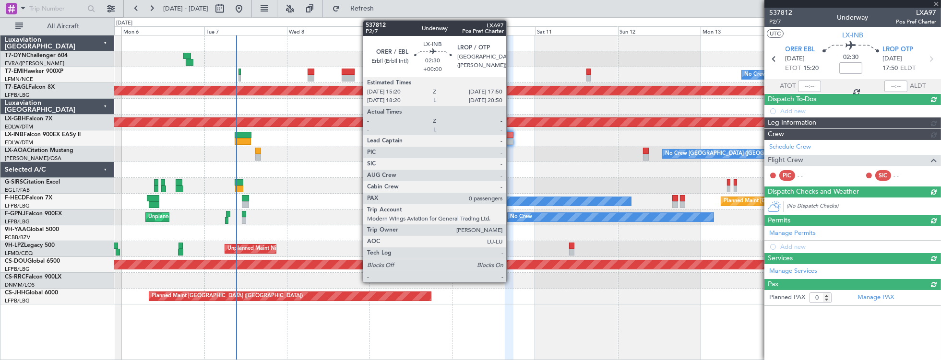
scroll to position [0, 0]
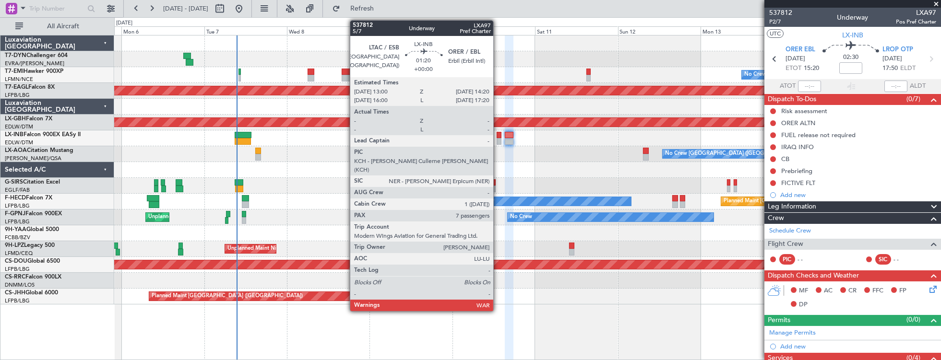
click at [498, 135] on div at bounding box center [499, 135] width 5 height 7
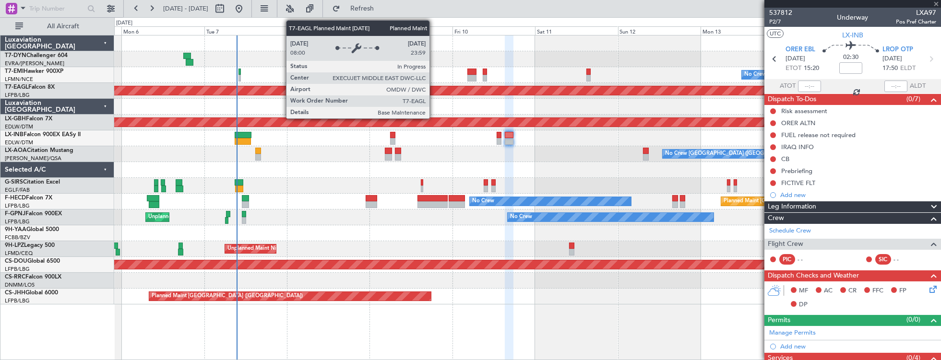
type input "7"
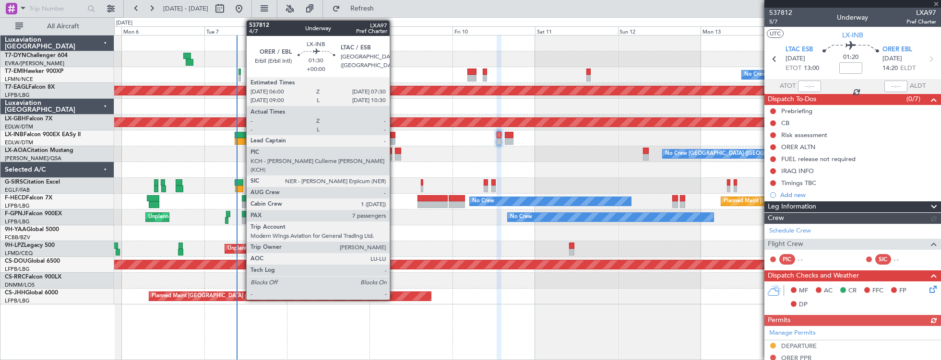
click at [395, 133] on div at bounding box center [392, 135] width 5 height 7
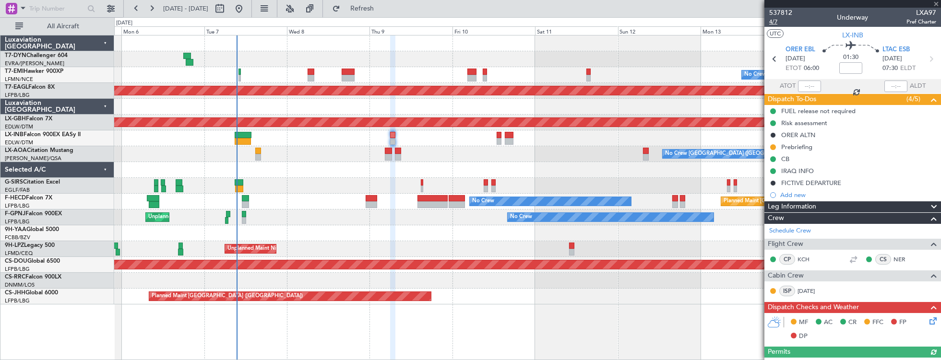
click at [777, 19] on span "4/7" at bounding box center [780, 22] width 23 height 8
click at [778, 12] on span "537812" at bounding box center [780, 13] width 23 height 10
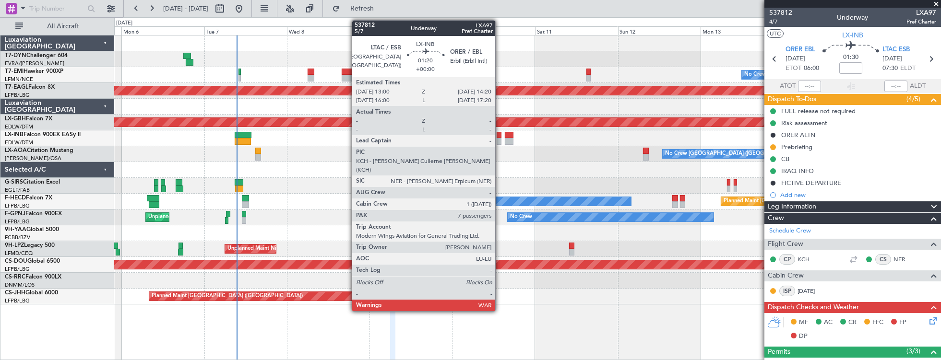
click at [500, 133] on div at bounding box center [499, 135] width 5 height 7
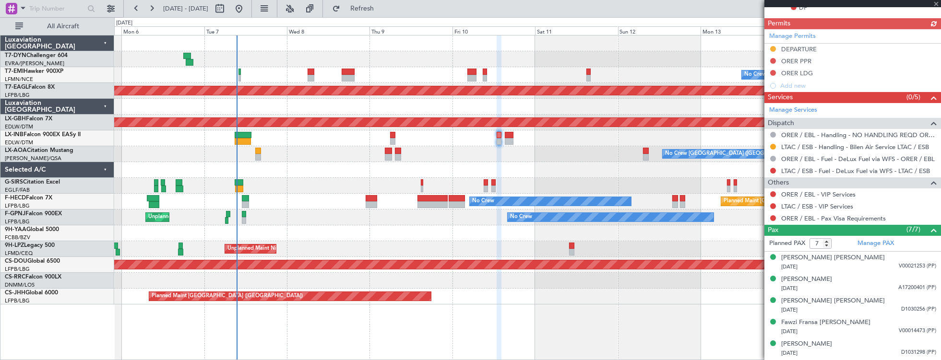
scroll to position [368, 0]
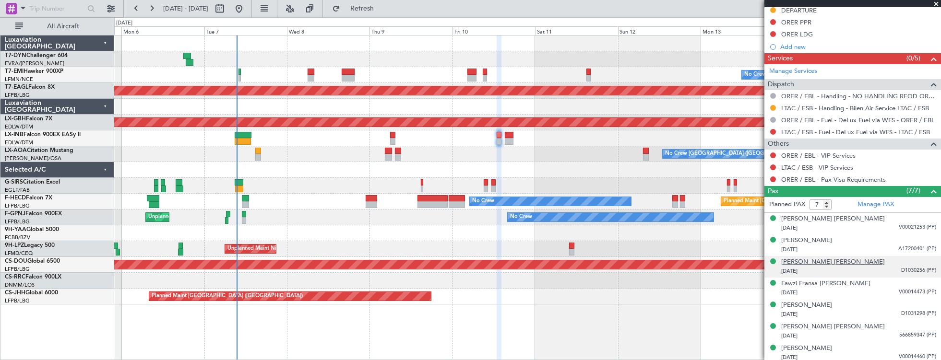
click at [850, 258] on div "[PERSON_NAME] [PERSON_NAME]" at bounding box center [833, 263] width 104 height 10
